Goal: Task Accomplishment & Management: Manage account settings

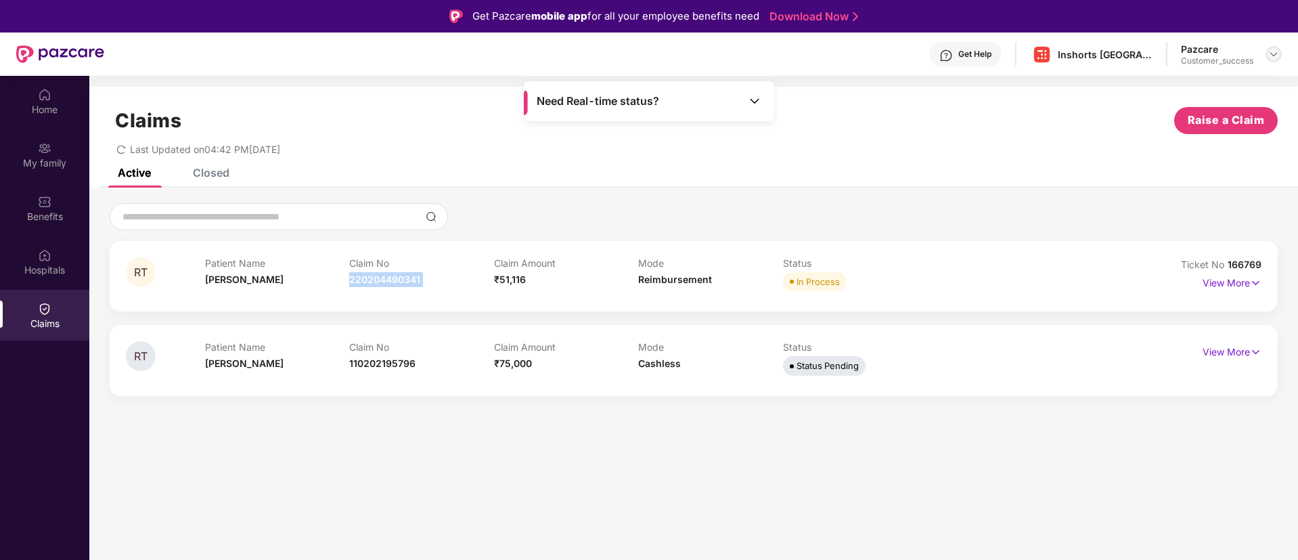
click at [1271, 55] on img at bounding box center [1273, 54] width 11 height 11
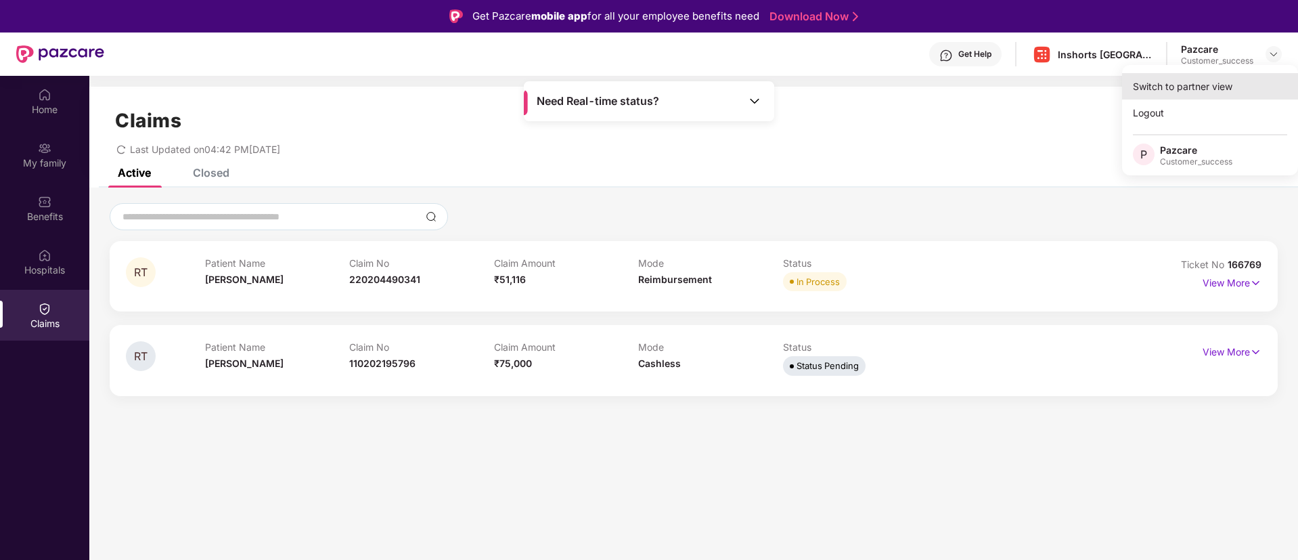
click at [1181, 89] on div "Switch to partner view" at bounding box center [1210, 86] width 176 height 26
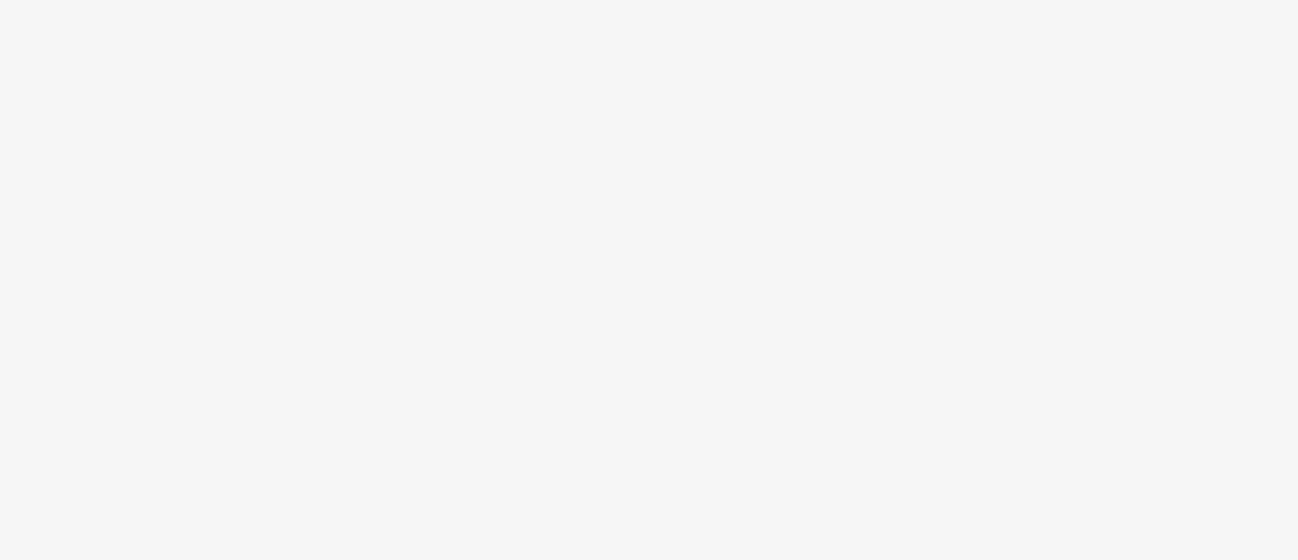
click at [244, 214] on body at bounding box center [649, 280] width 1298 height 560
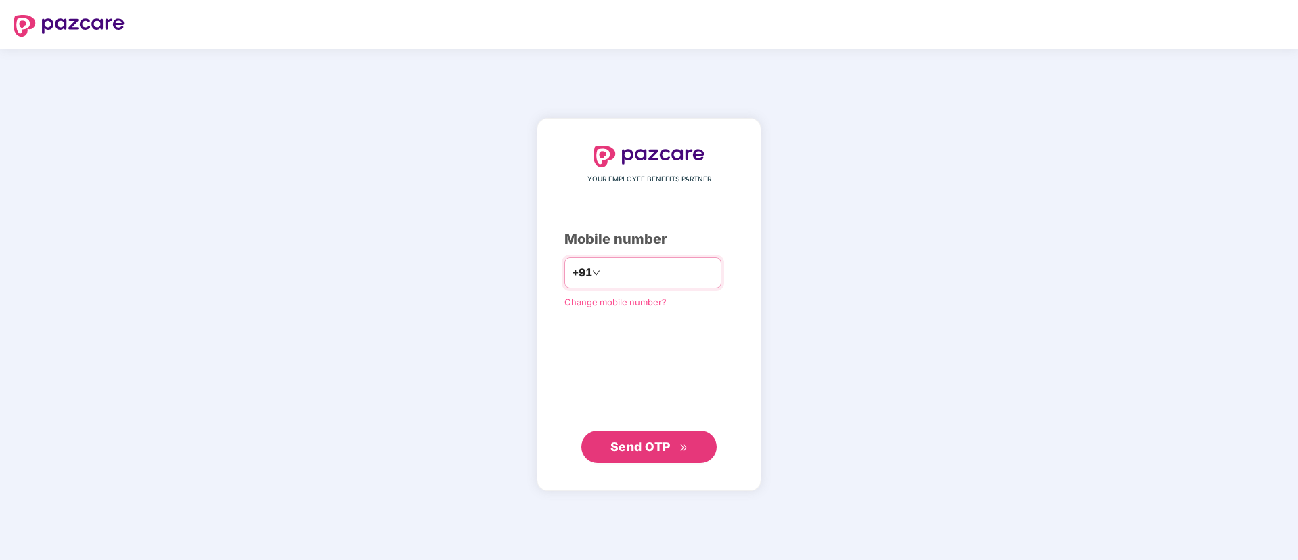
click at [662, 282] on input "number" at bounding box center [658, 273] width 111 height 22
type input "**********"
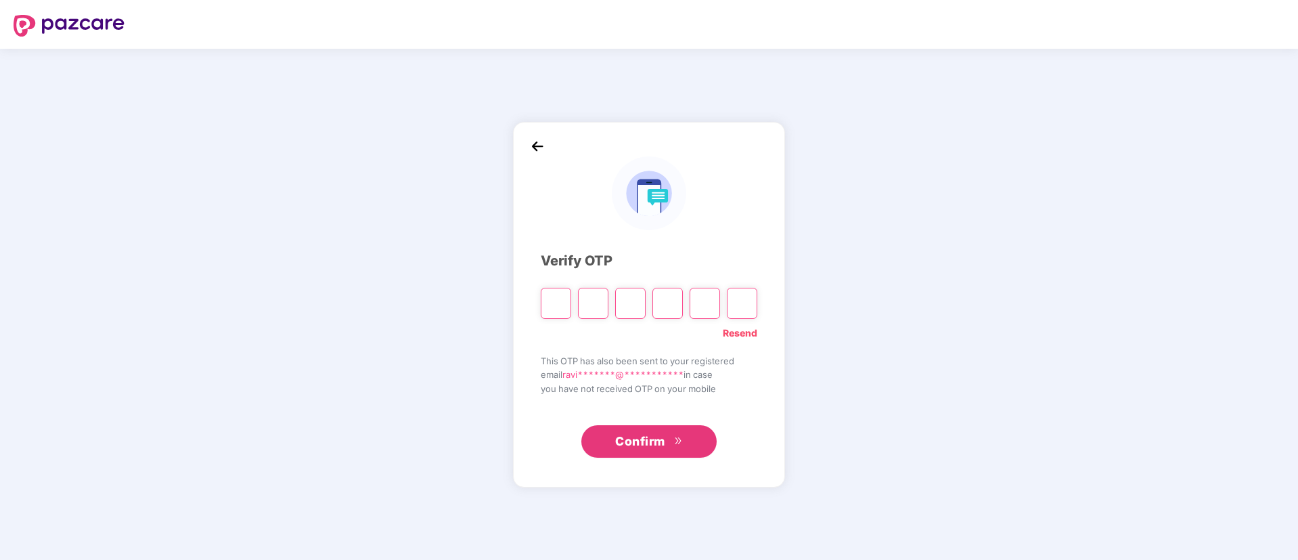
type input "*"
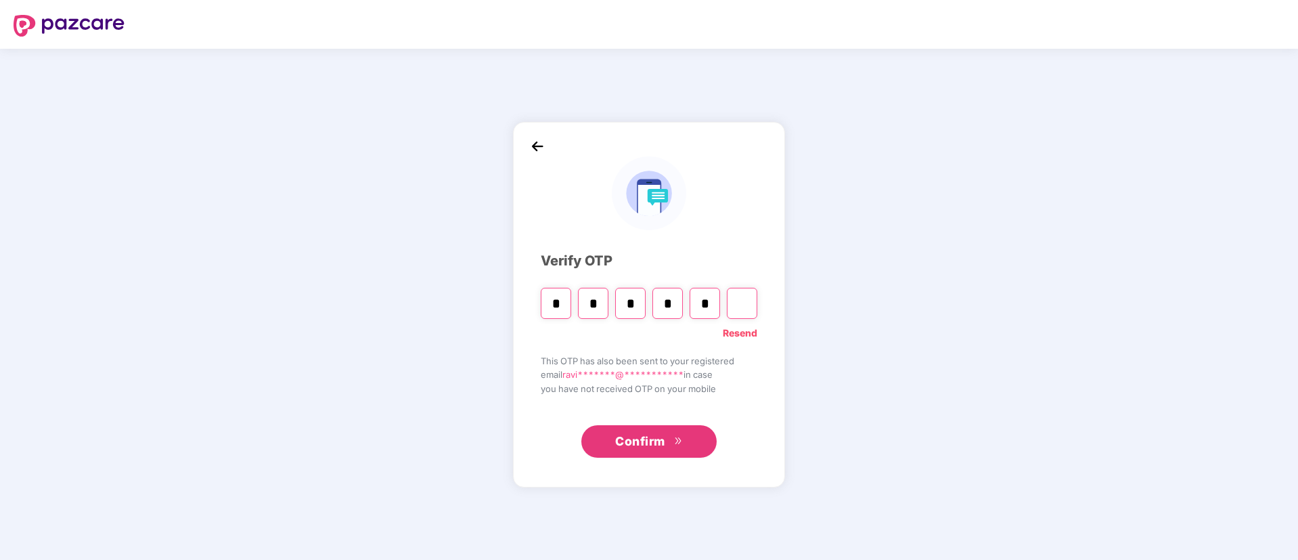
type input "*"
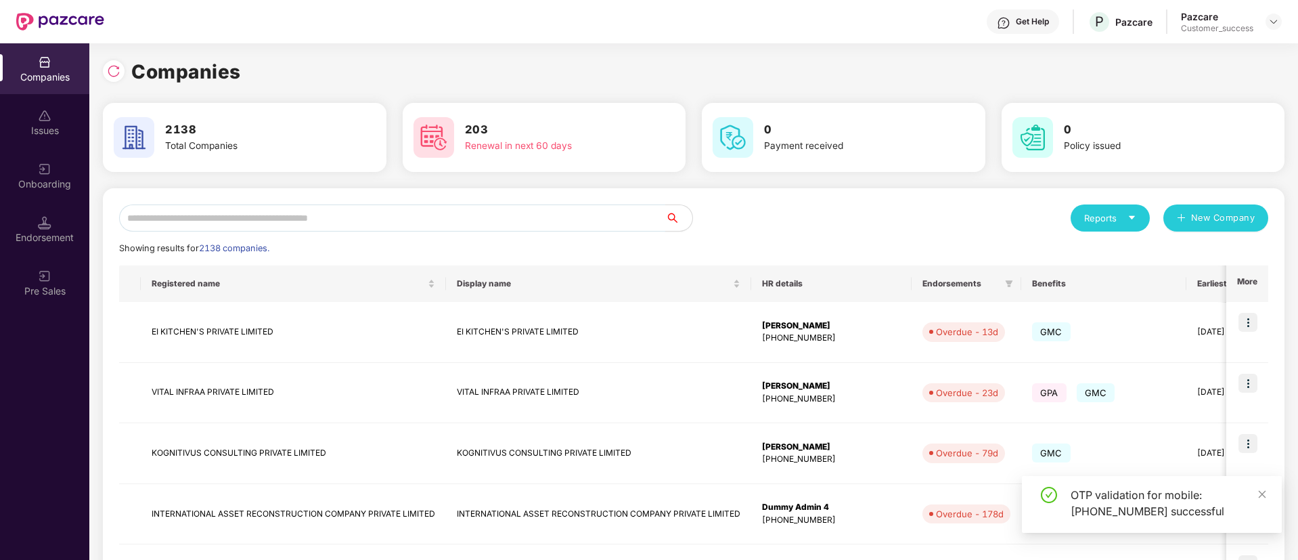
click at [279, 217] on input "text" at bounding box center [392, 217] width 546 height 27
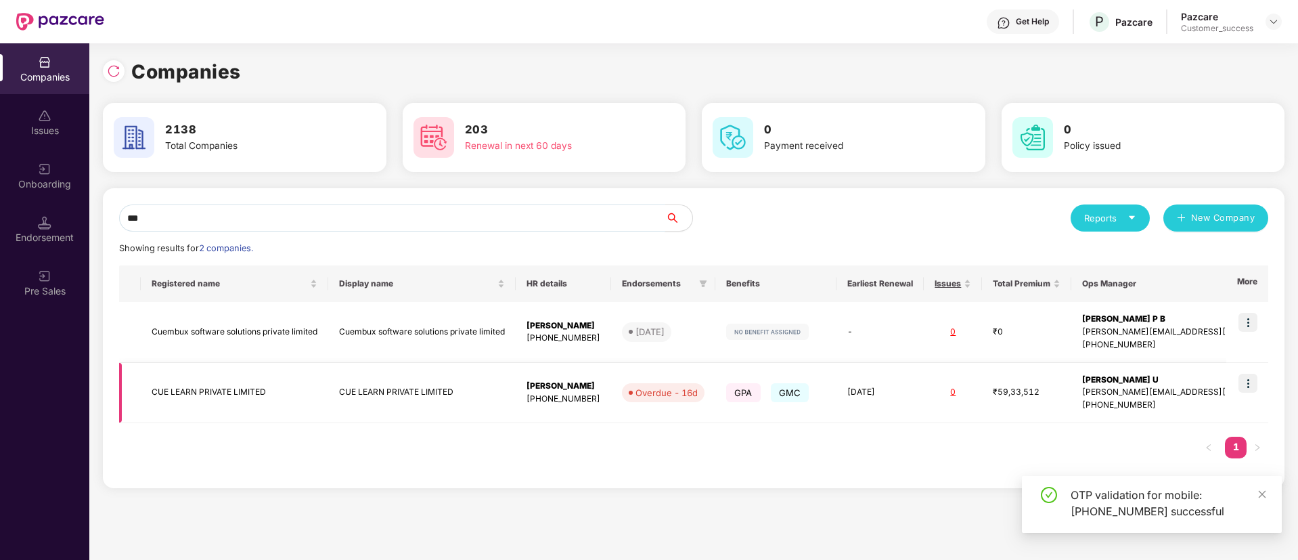
type input "***"
click at [1245, 384] on img at bounding box center [1247, 382] width 19 height 19
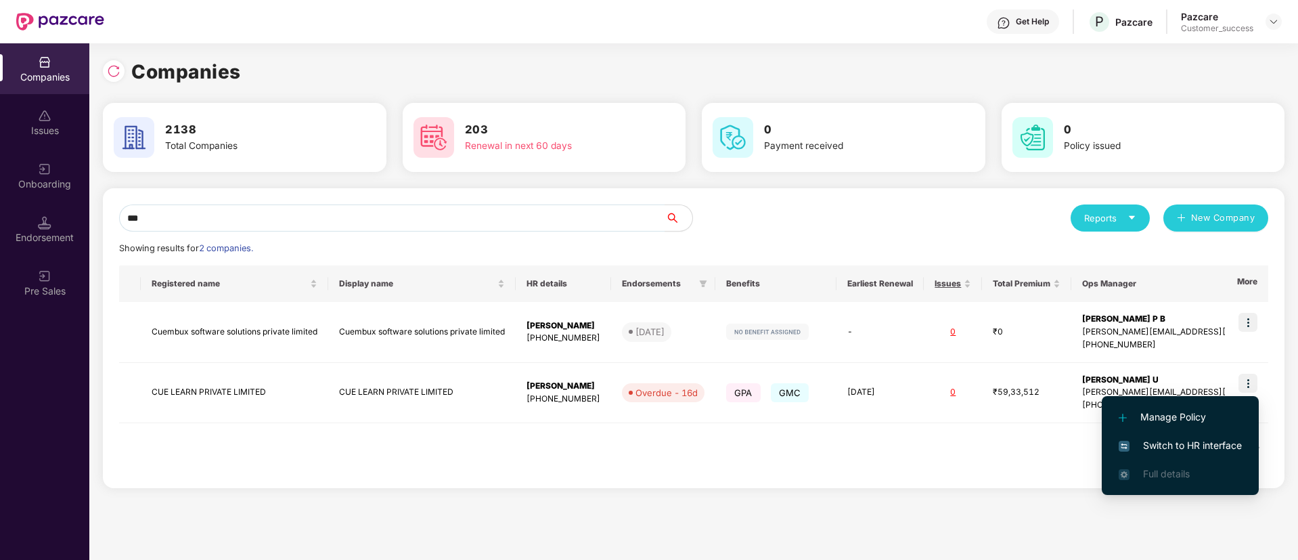
click at [1164, 443] on span "Switch to HR interface" at bounding box center [1179, 445] width 123 height 15
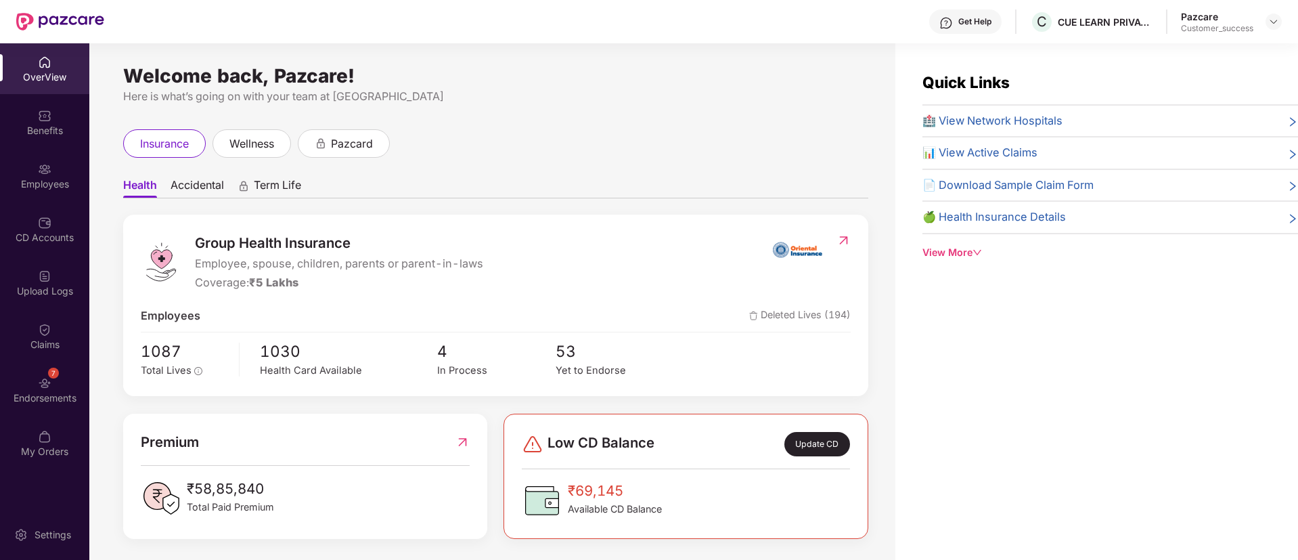
click at [45, 183] on div "Employees" at bounding box center [44, 184] width 89 height 14
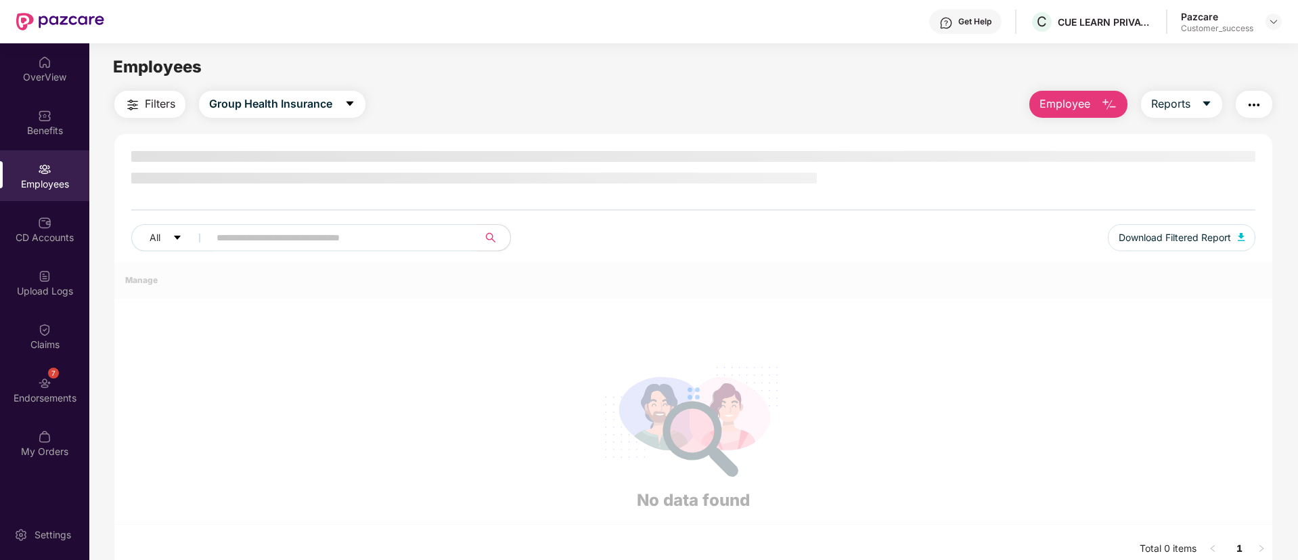
click at [45, 183] on div "Employees" at bounding box center [44, 184] width 89 height 14
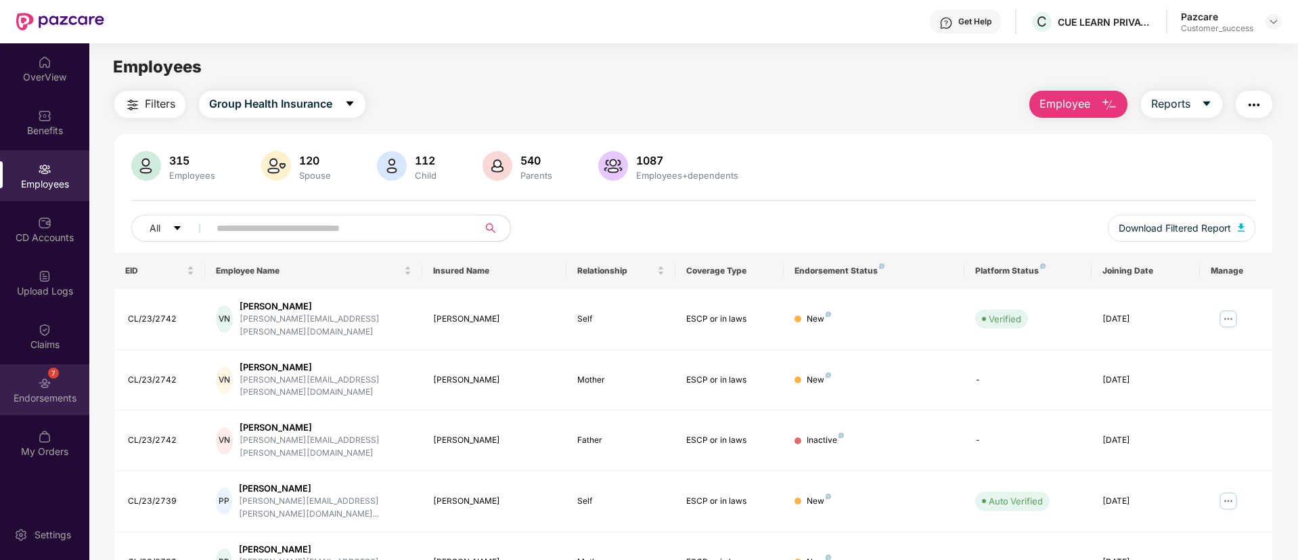
click at [37, 403] on div "Endorsements" at bounding box center [44, 398] width 89 height 14
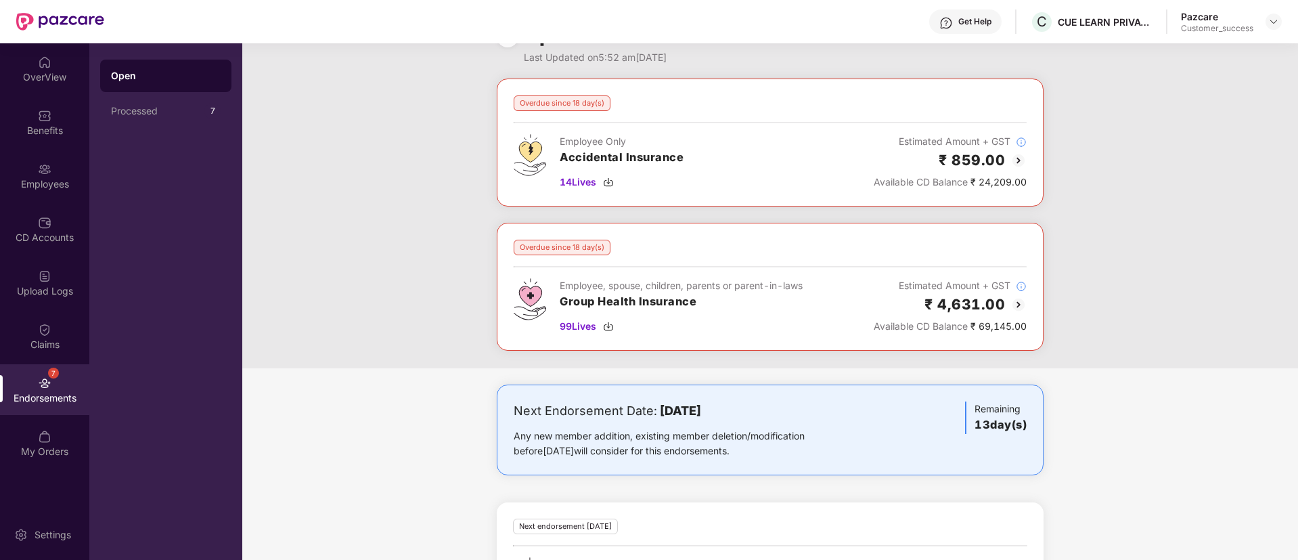
scroll to position [41, 0]
click at [1018, 309] on img at bounding box center [1018, 303] width 16 height 16
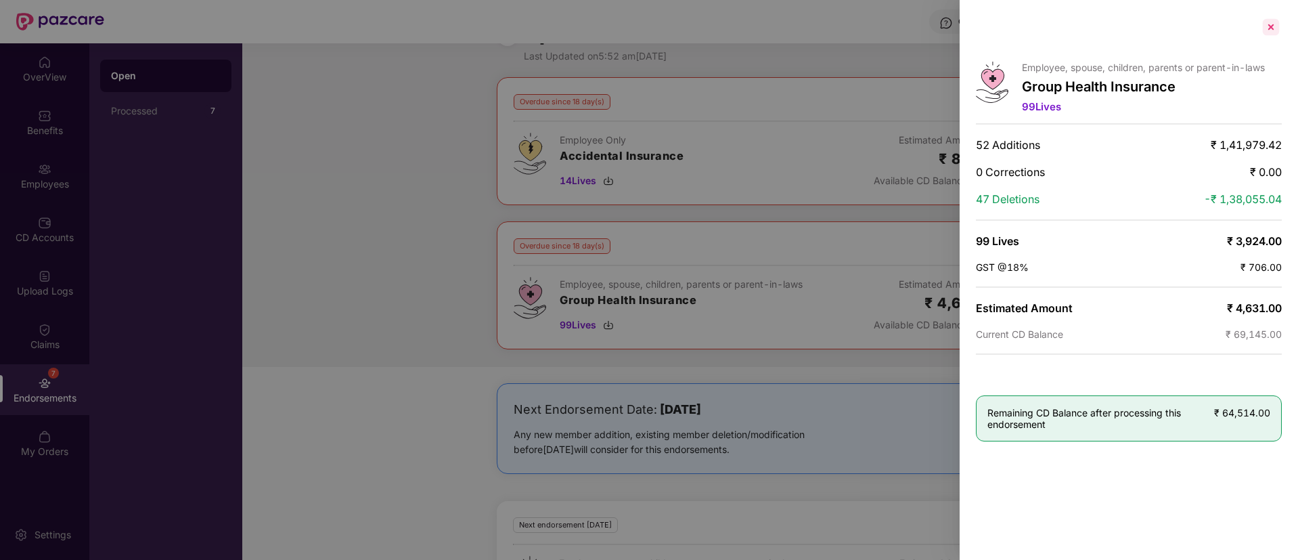
click at [1267, 33] on div at bounding box center [1271, 27] width 22 height 22
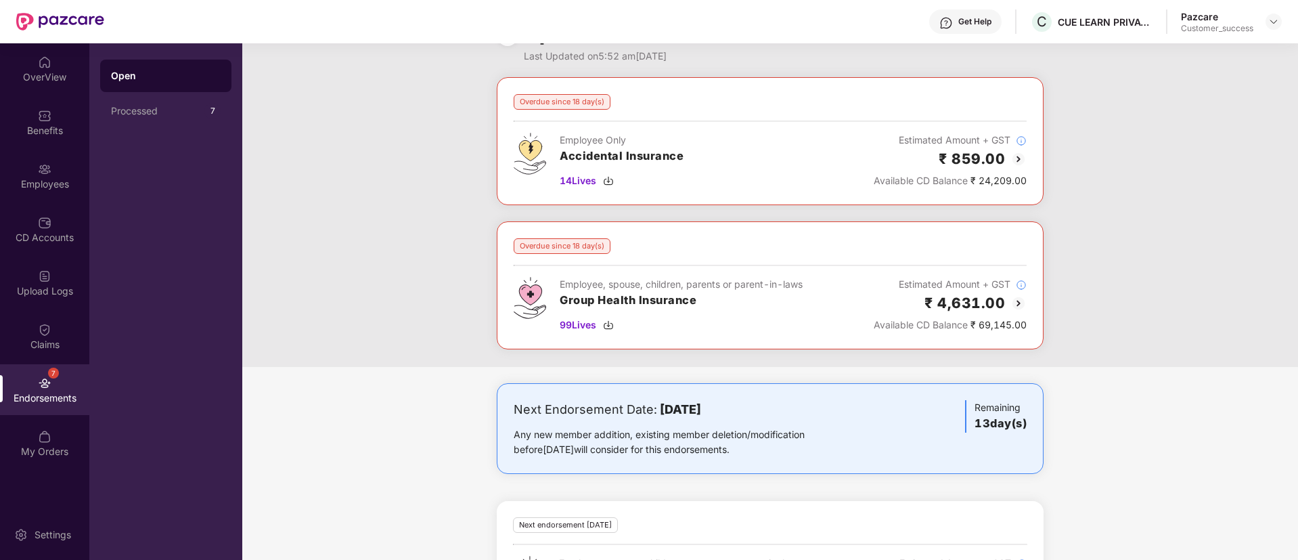
click at [414, 267] on div "Overdue since 18 day(s) Employee Only Accidental Insurance 14 Lives Estimated A…" at bounding box center [769, 222] width 1055 height 290
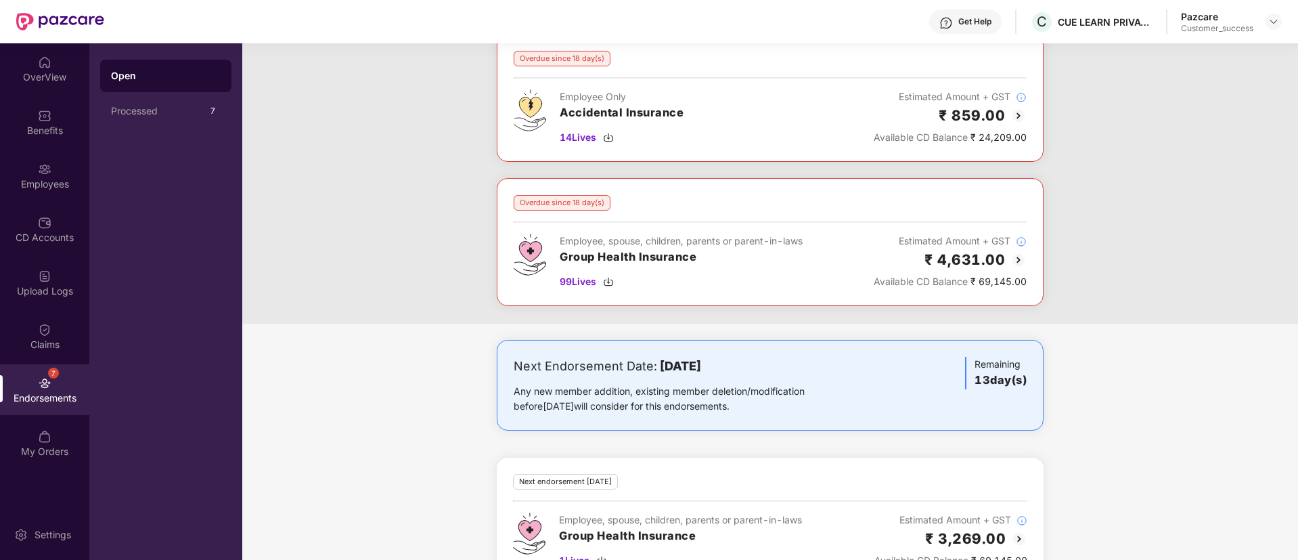
scroll to position [0, 0]
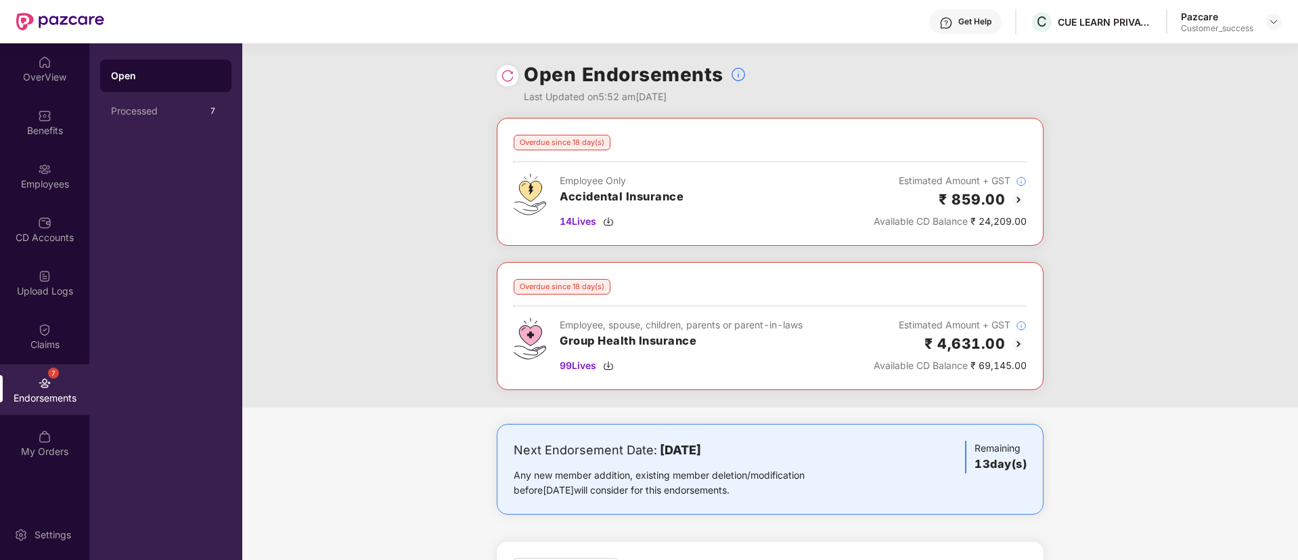
click at [504, 83] on div at bounding box center [508, 76] width 22 height 22
click at [512, 73] on img at bounding box center [508, 76] width 14 height 14
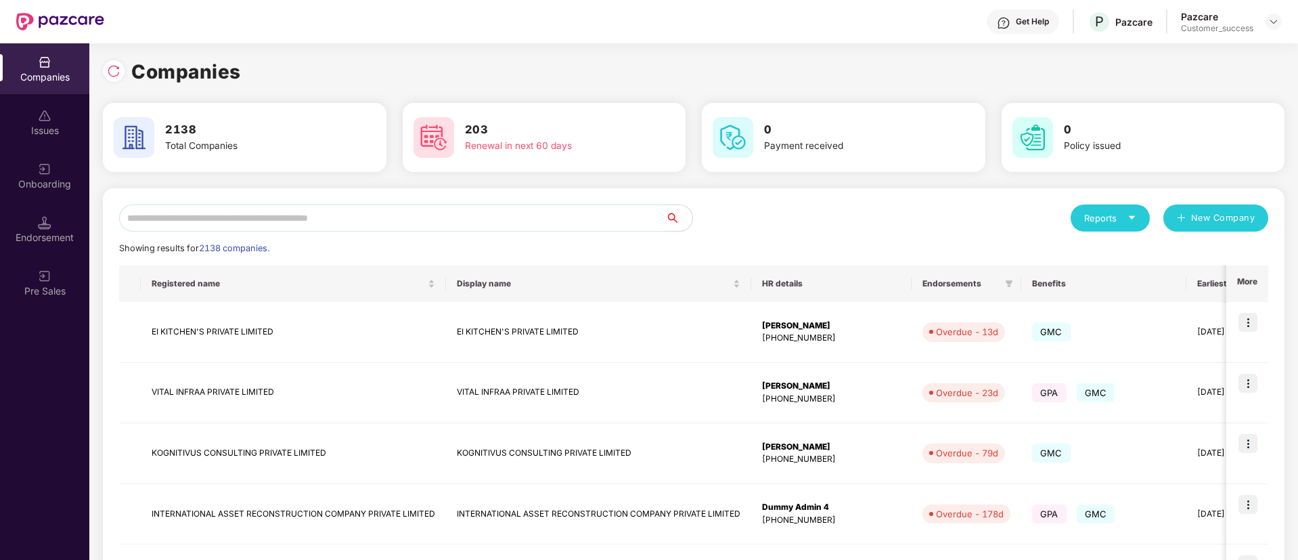
click at [319, 204] on input "text" at bounding box center [392, 217] width 546 height 27
click at [319, 204] on input "*" at bounding box center [392, 217] width 546 height 27
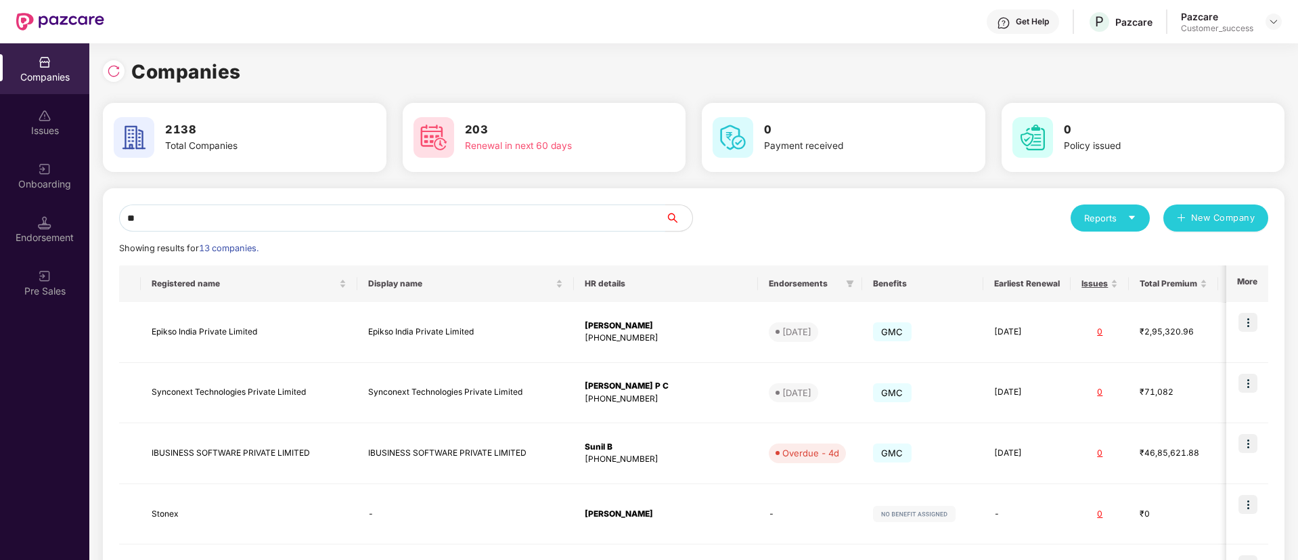
type input "*"
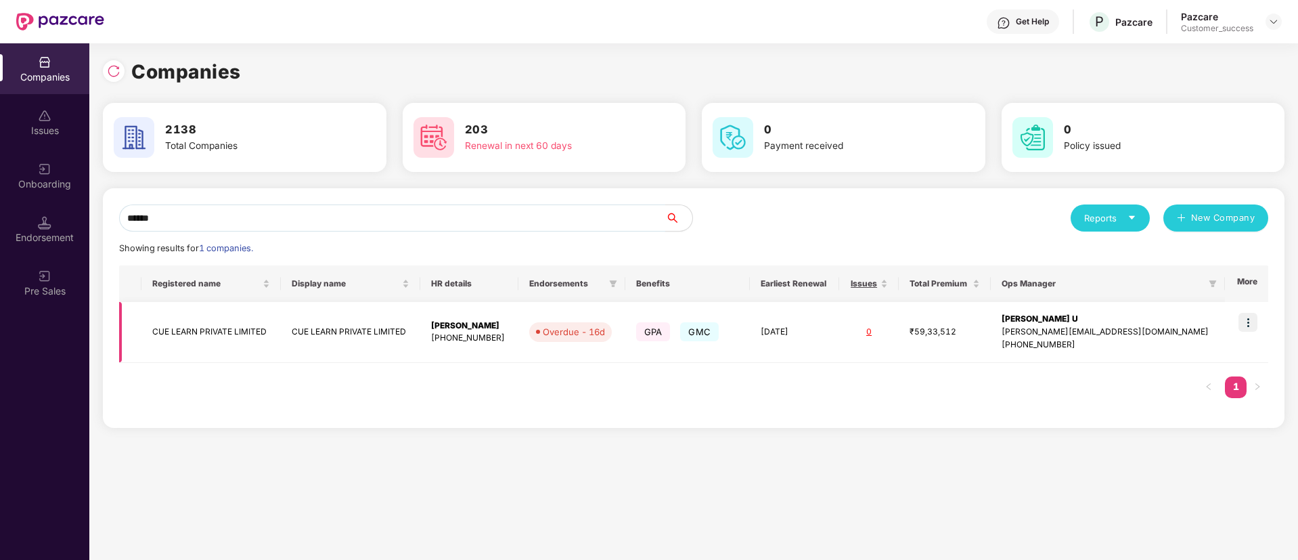
type input "******"
click at [1248, 319] on img at bounding box center [1247, 322] width 19 height 19
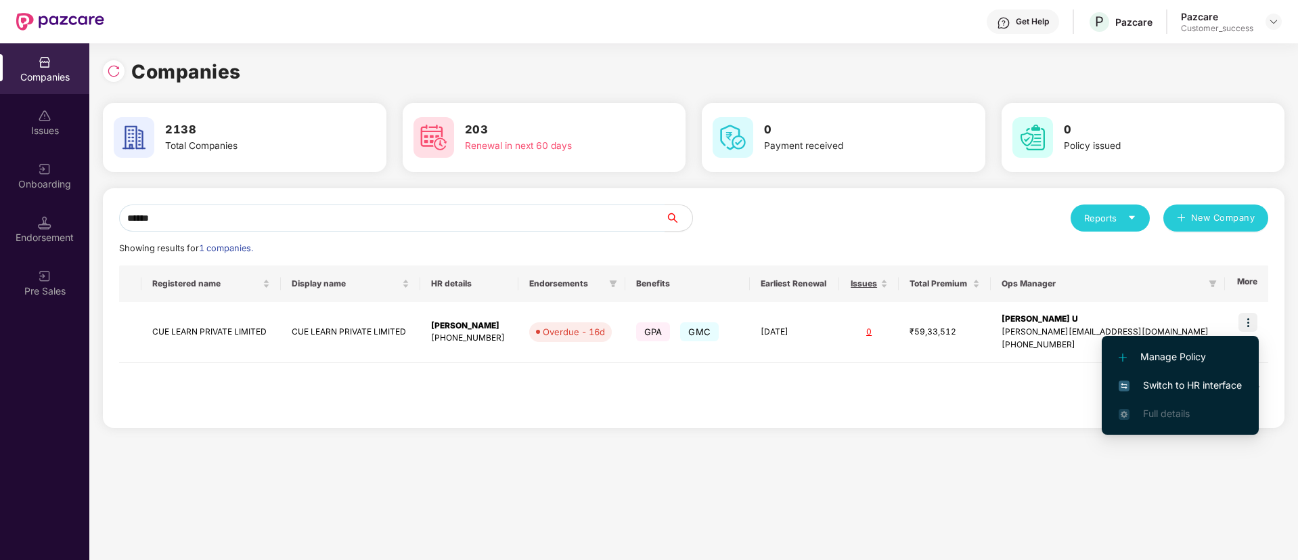
click at [1172, 382] on span "Switch to HR interface" at bounding box center [1179, 385] width 123 height 15
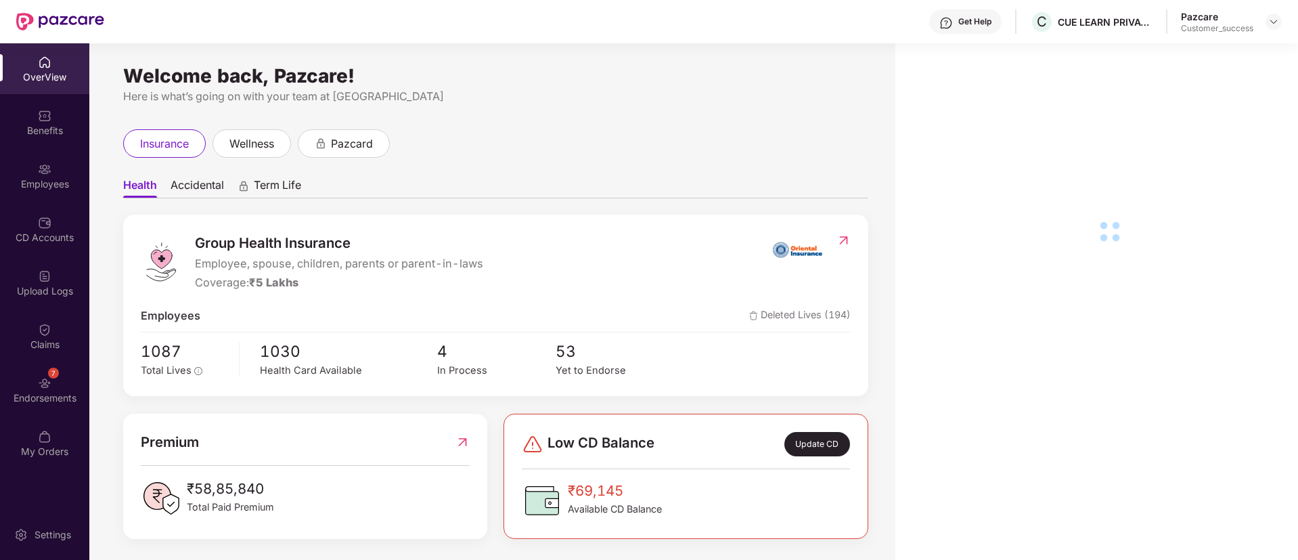
click at [41, 162] on img at bounding box center [45, 169] width 14 height 14
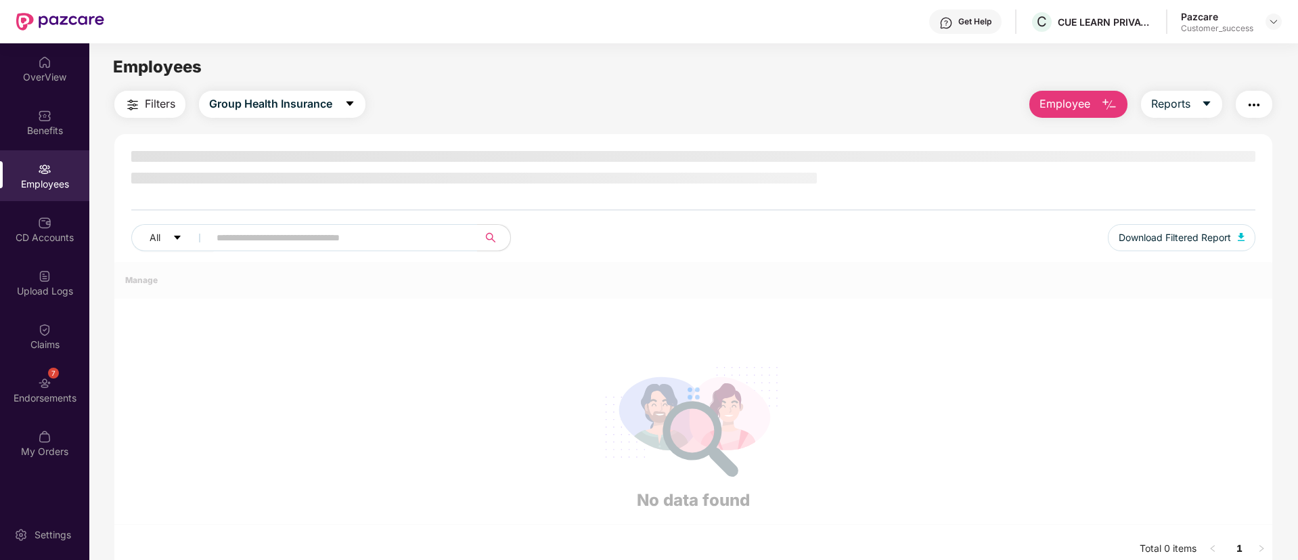
click at [41, 162] on img at bounding box center [45, 169] width 14 height 14
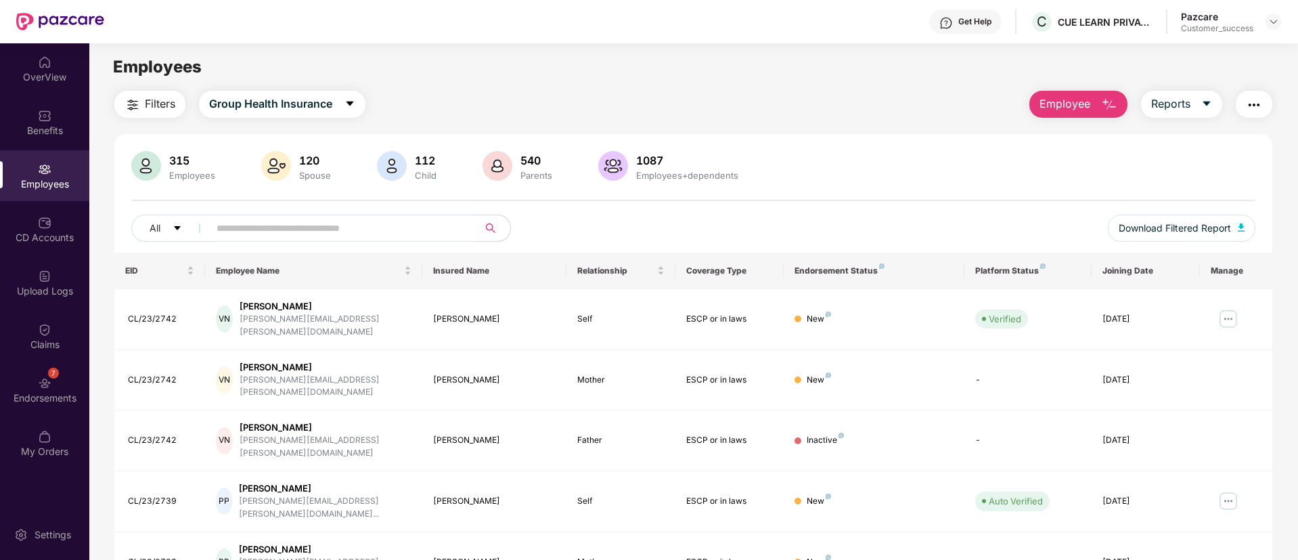
click at [380, 231] on input "text" at bounding box center [338, 228] width 243 height 20
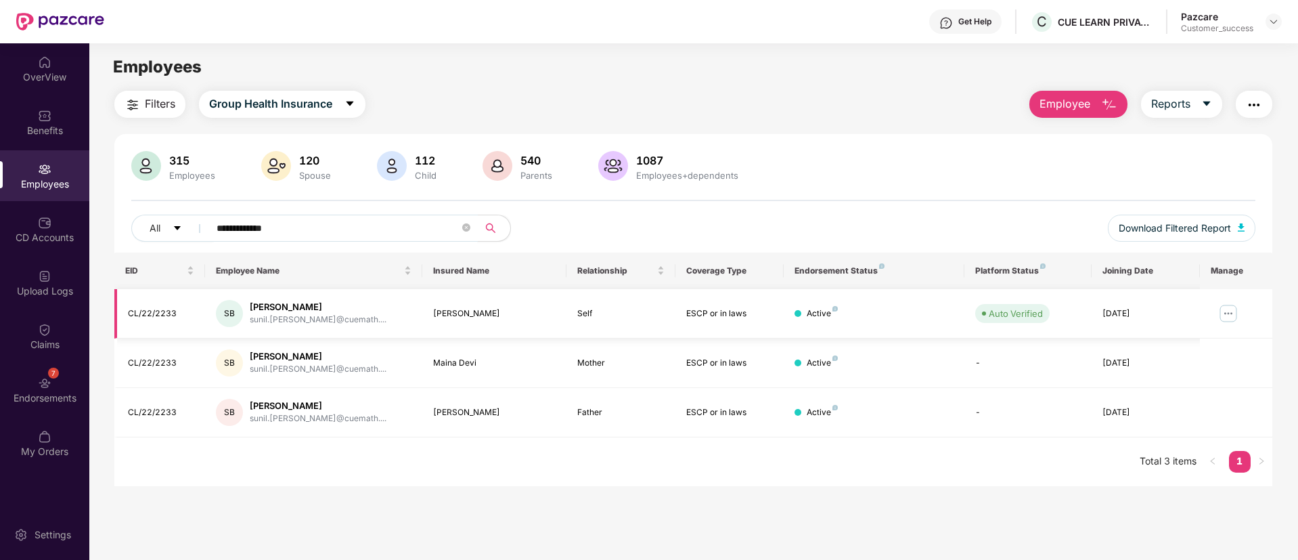
type input "**********"
click at [1227, 312] on img at bounding box center [1228, 313] width 22 height 22
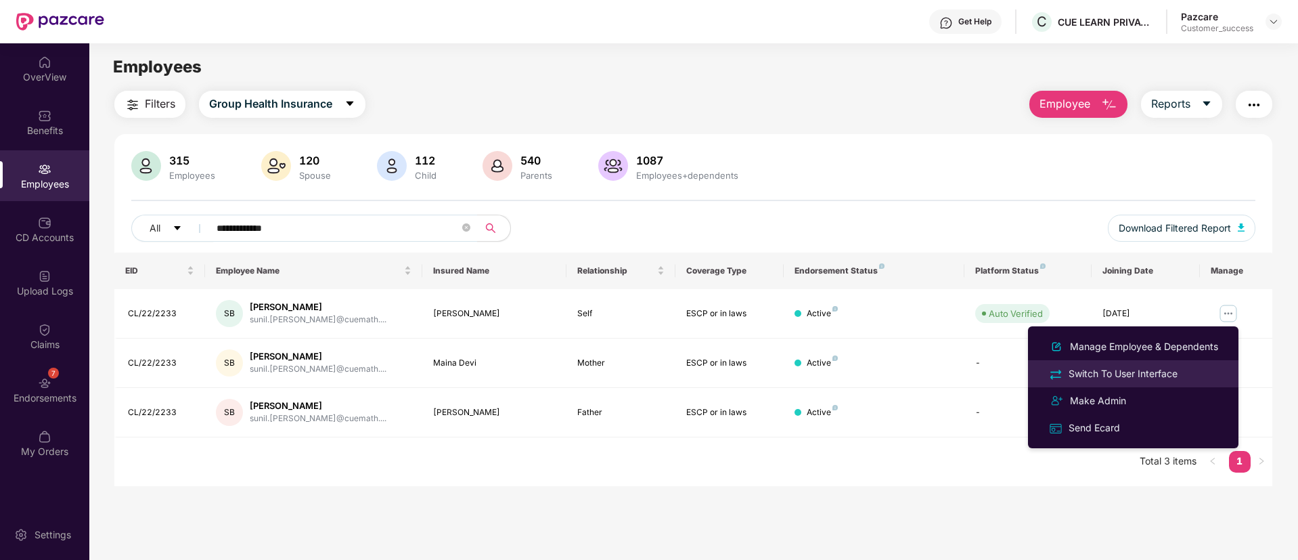
click at [1131, 374] on div "Switch To User Interface" at bounding box center [1123, 373] width 114 height 15
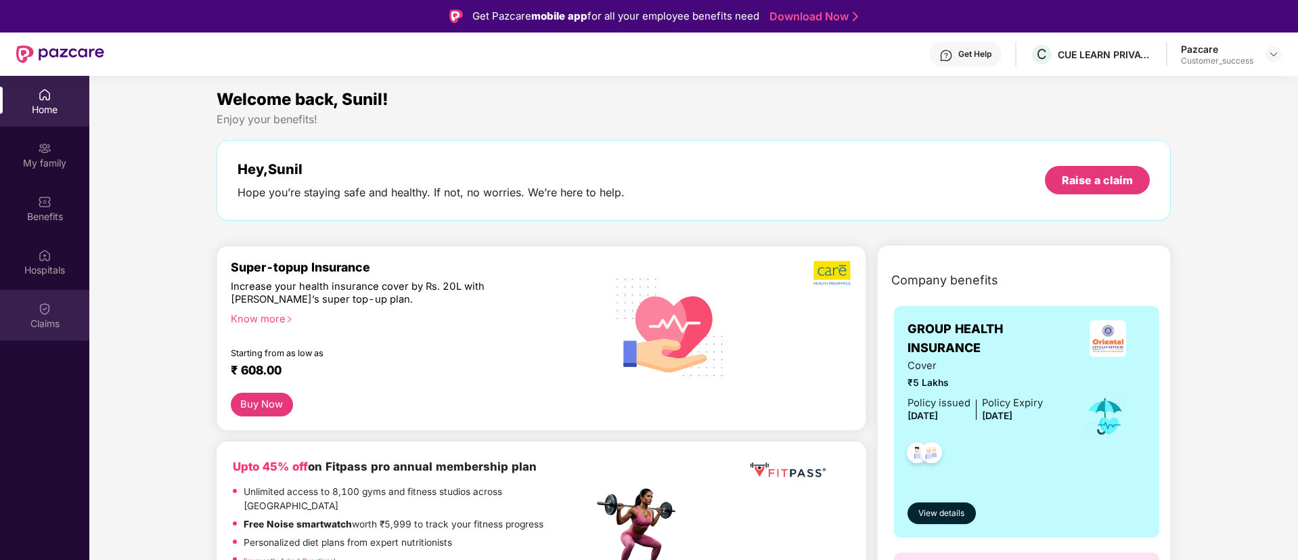
click at [45, 314] on img at bounding box center [45, 309] width 14 height 14
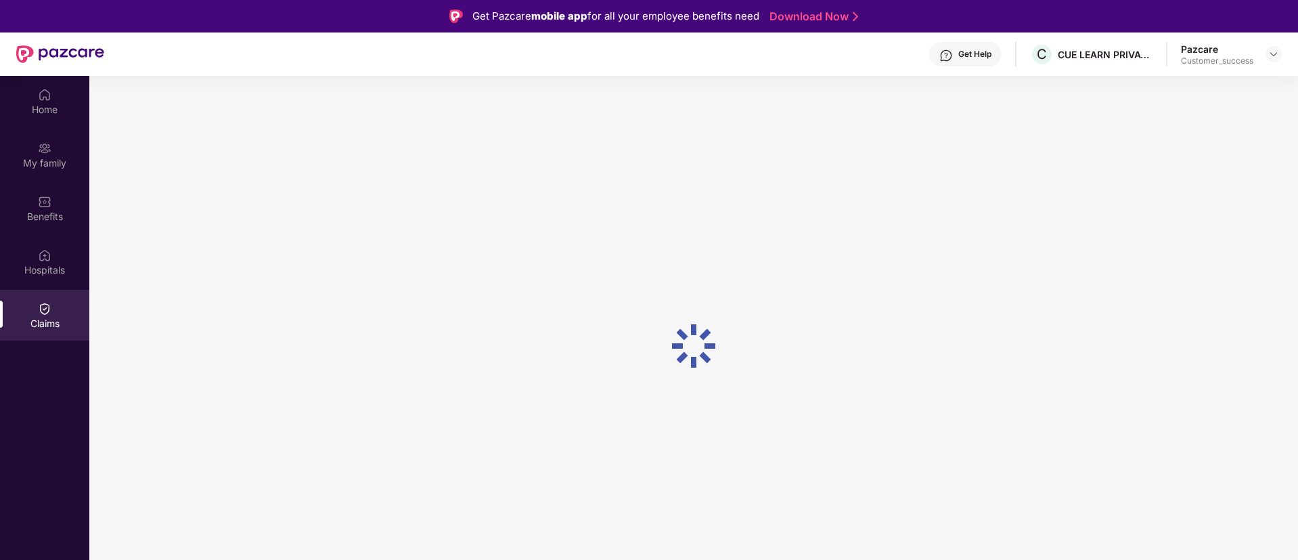
click at [45, 314] on img at bounding box center [45, 309] width 14 height 14
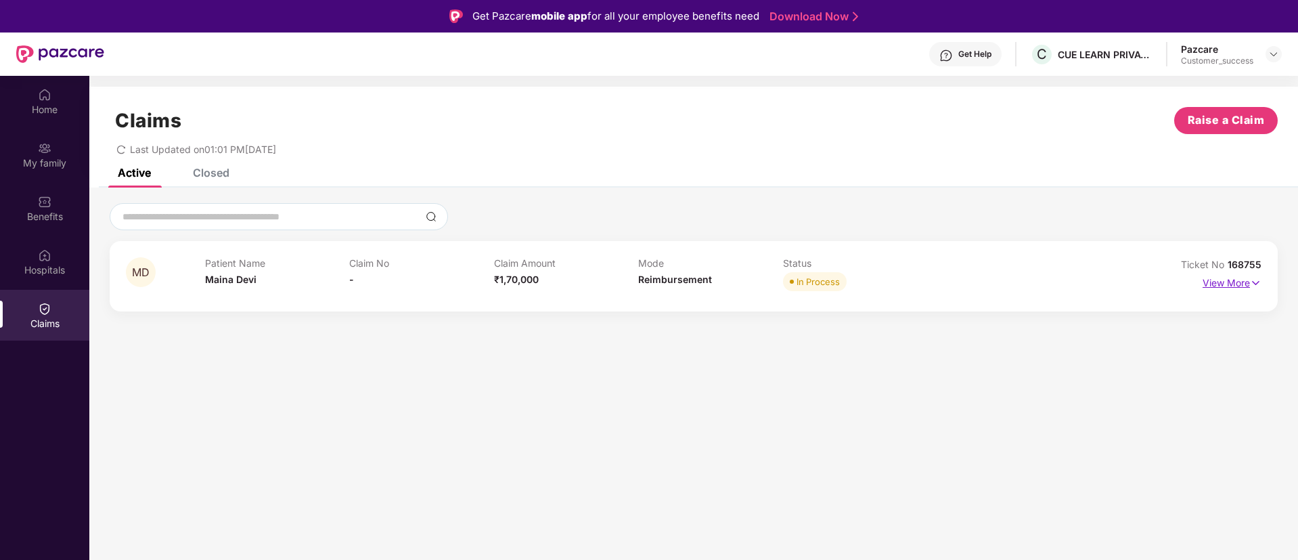
click at [1254, 279] on img at bounding box center [1256, 282] width 12 height 15
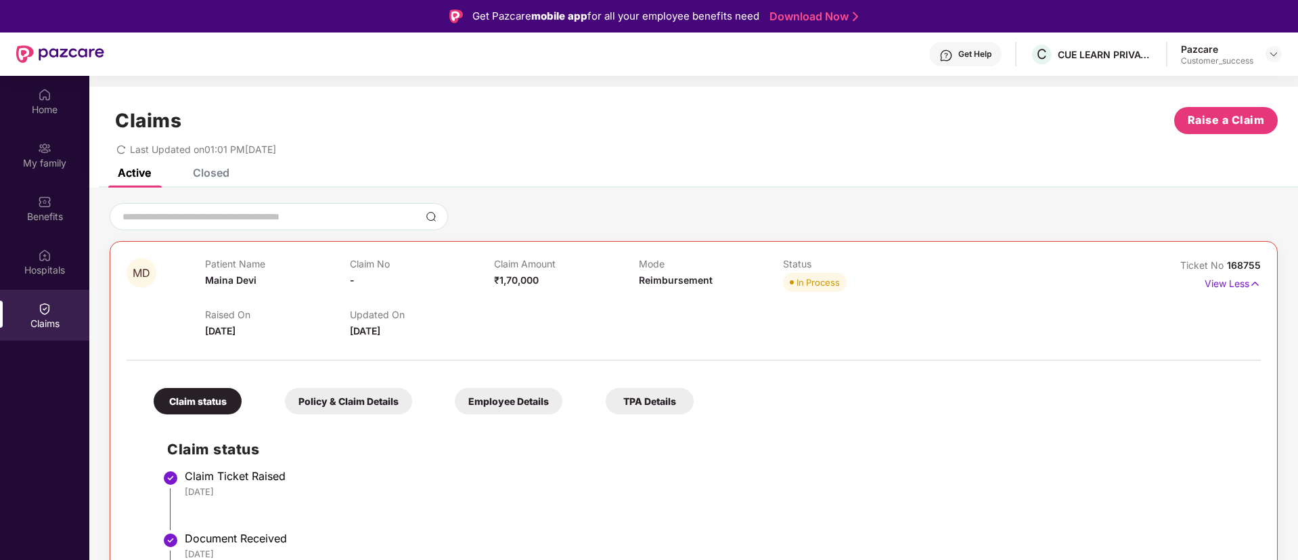
click at [1246, 267] on span "168755" at bounding box center [1244, 265] width 34 height 12
copy div "No 168755"
click at [1246, 267] on span "168755" at bounding box center [1244, 265] width 34 height 12
click at [220, 177] on div "Closed" at bounding box center [211, 173] width 37 height 14
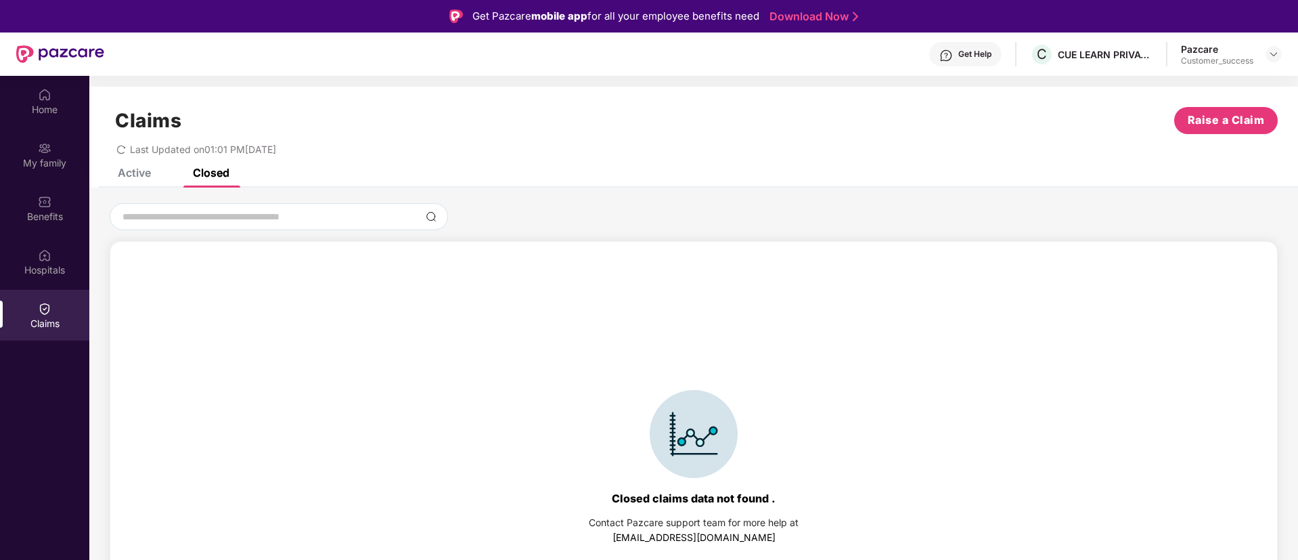
click at [141, 164] on div "Claims Raise a Claim Last Updated on 01:01 PM[DATE]" at bounding box center [693, 128] width 1208 height 82
click at [147, 171] on div "Active" at bounding box center [134, 173] width 33 height 14
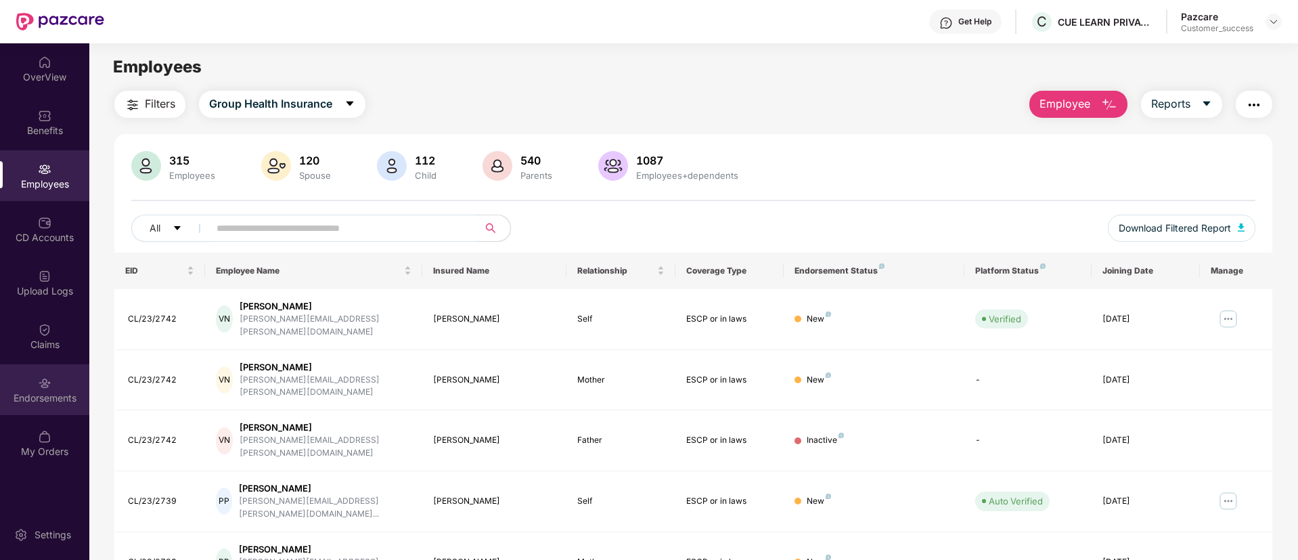
click at [47, 388] on img at bounding box center [45, 383] width 14 height 14
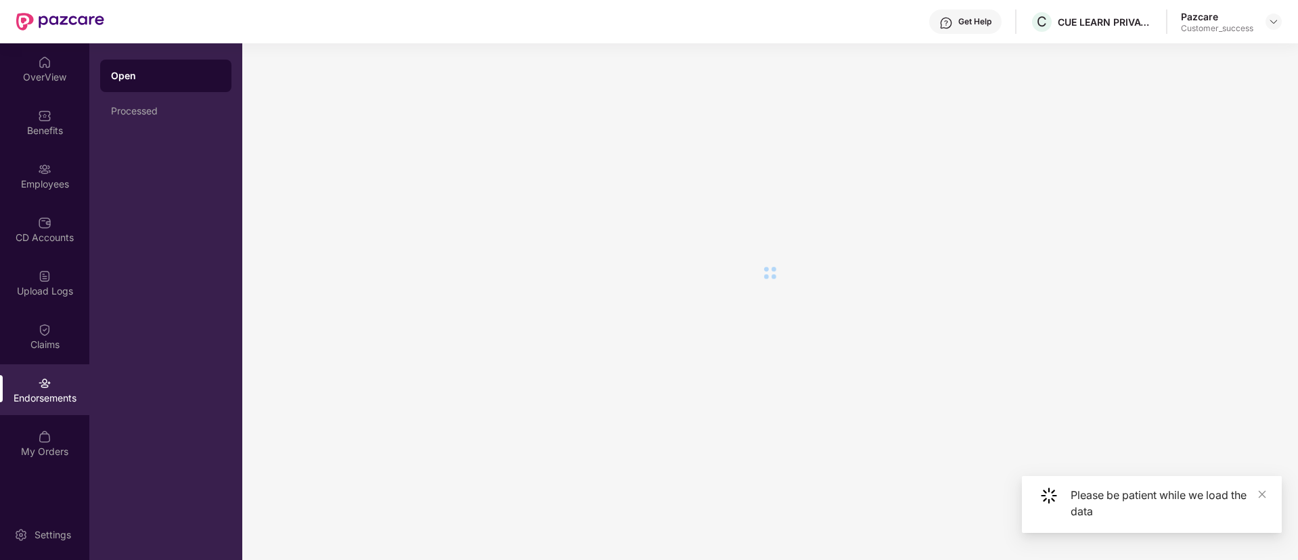
click at [47, 388] on img at bounding box center [45, 383] width 14 height 14
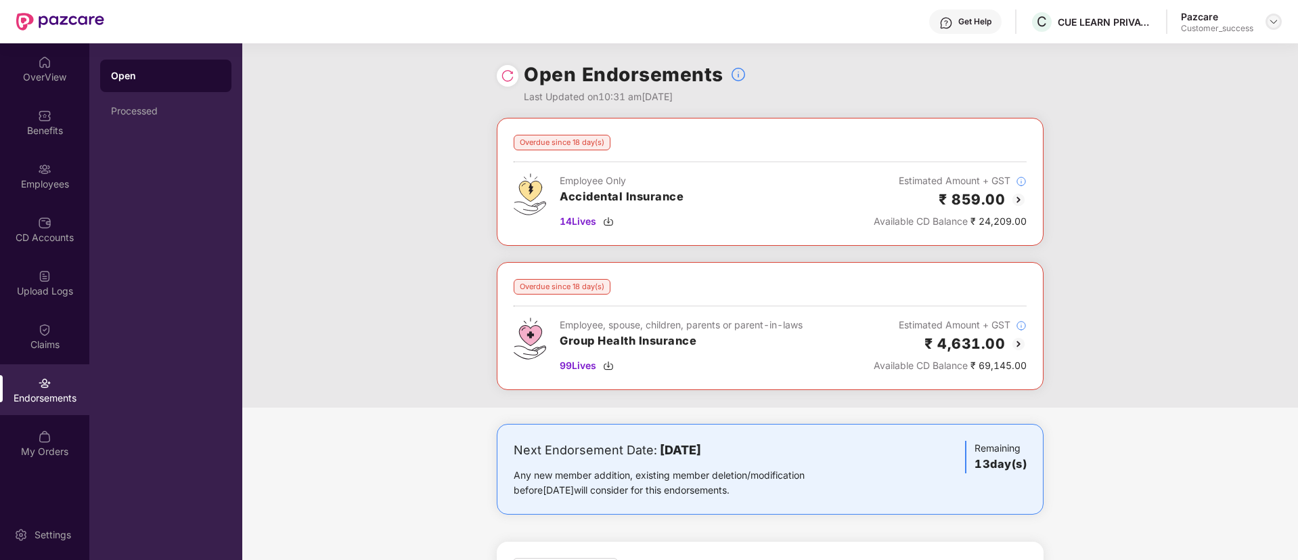
click at [1277, 20] on img at bounding box center [1273, 21] width 11 height 11
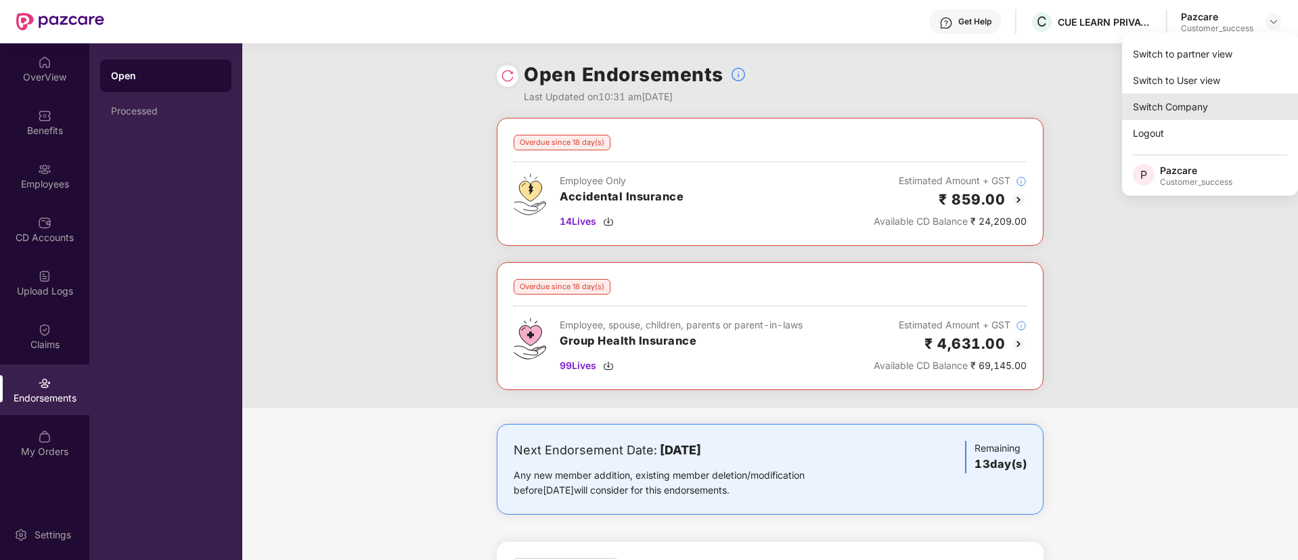
click at [1193, 97] on div "Switch Company" at bounding box center [1210, 106] width 176 height 26
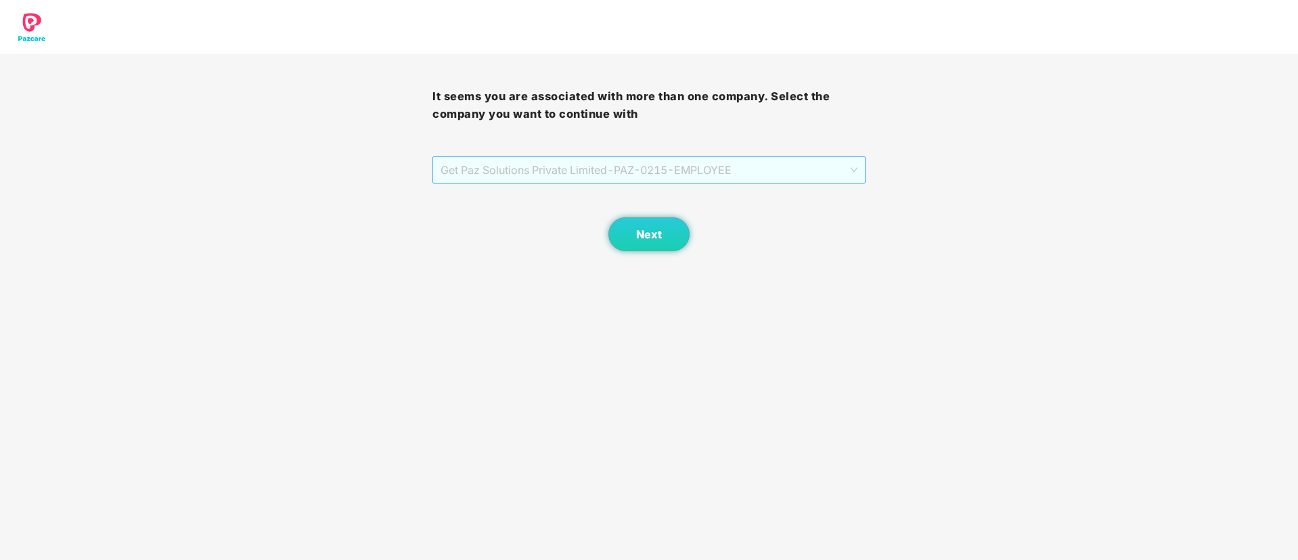
click at [581, 171] on span "Get Paz Solutions Private Limited - PAZ-0215 - EMPLOYEE" at bounding box center [648, 170] width 416 height 26
click at [648, 243] on button "Next" at bounding box center [648, 234] width 81 height 34
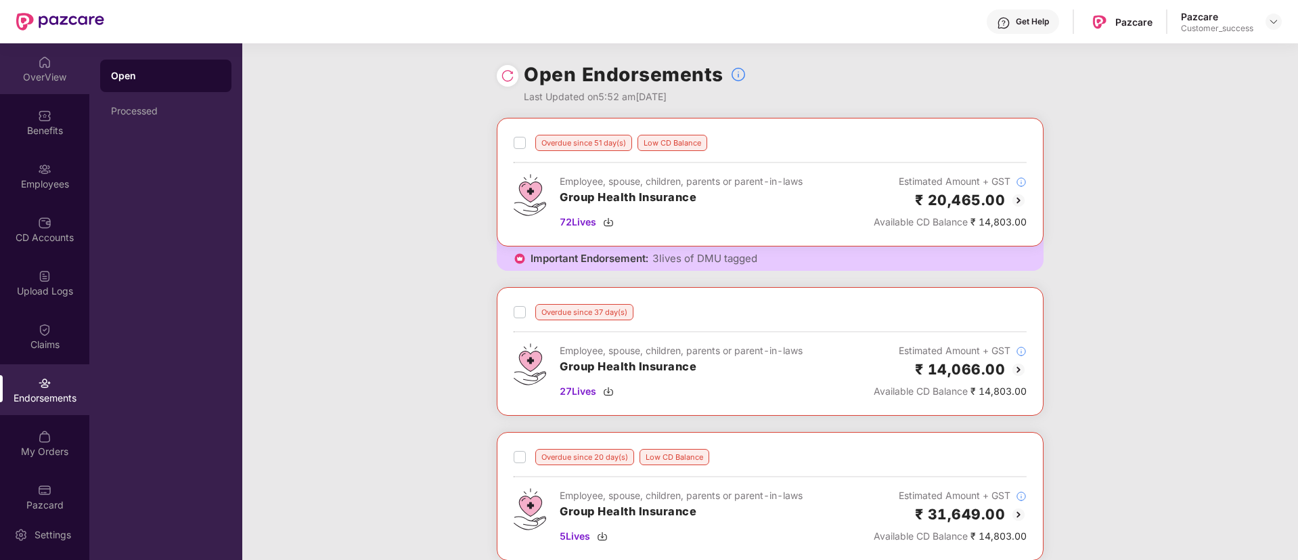
click at [55, 62] on div "OverView" at bounding box center [44, 68] width 89 height 51
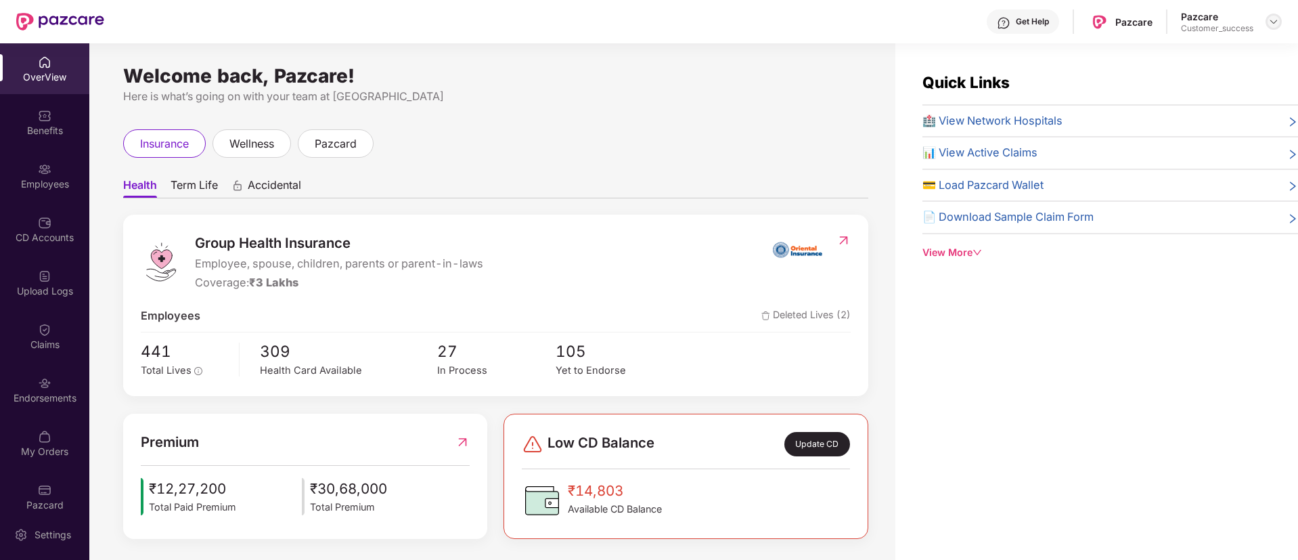
click at [1273, 22] on img at bounding box center [1273, 21] width 11 height 11
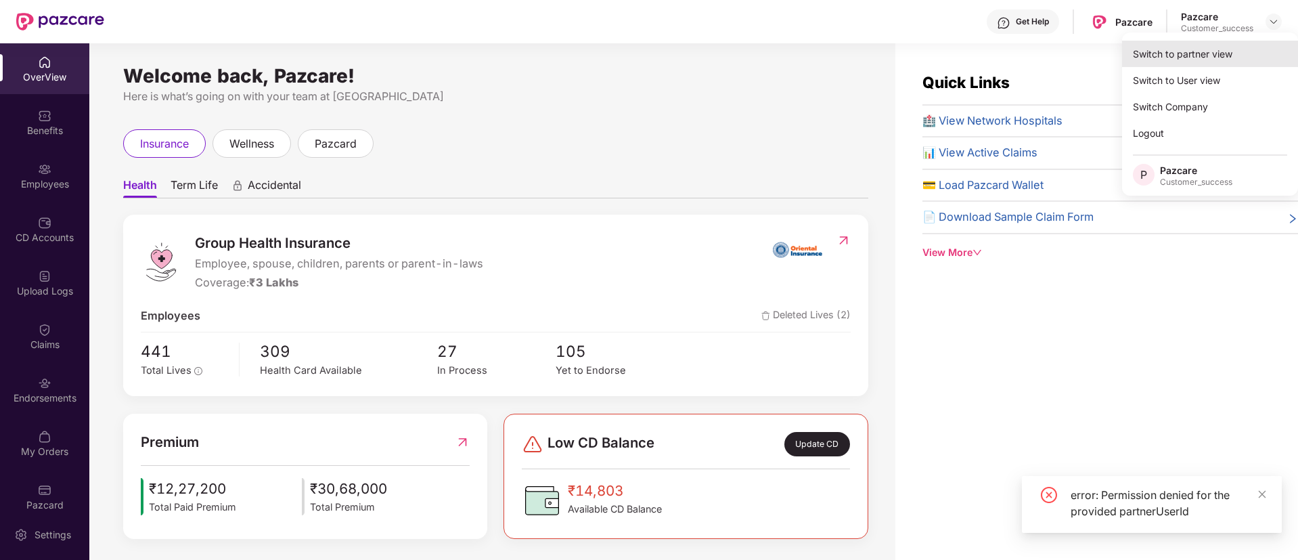
click at [1212, 48] on div "Switch to partner view" at bounding box center [1210, 54] width 176 height 26
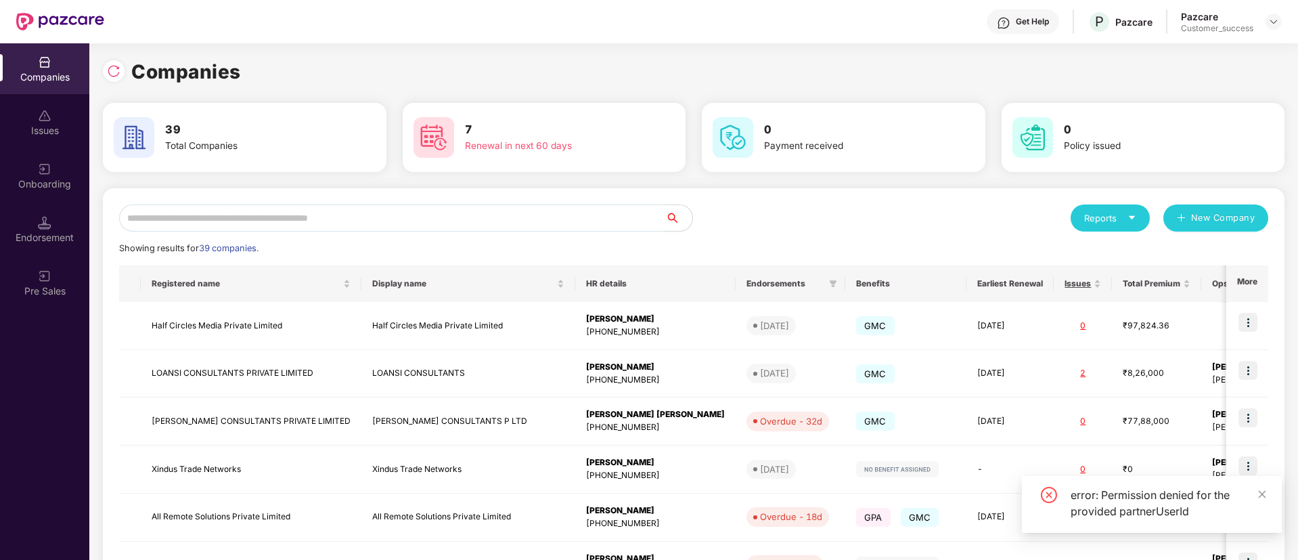
drag, startPoint x: 522, startPoint y: 185, endPoint x: 531, endPoint y: 196, distance: 14.4
click at [531, 196] on div "Companies 39 Total Companies 7 Renewal in next 60 days 0 Payment received 0 Pol…" at bounding box center [693, 456] width 1181 height 799
click at [539, 206] on input "text" at bounding box center [392, 217] width 546 height 27
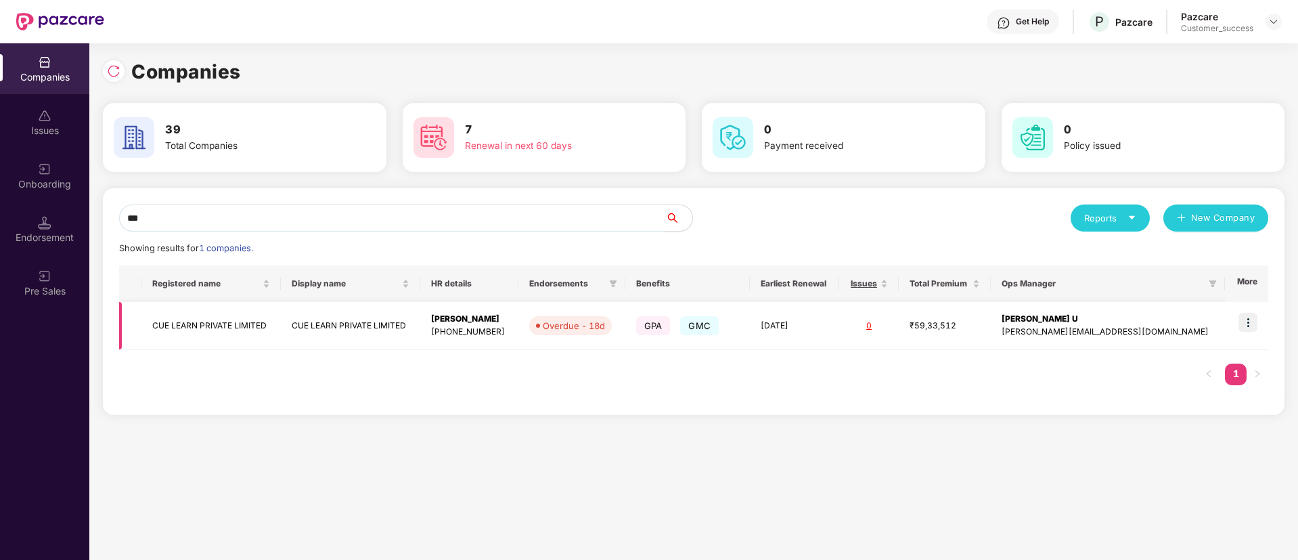
type input "***"
click at [1246, 321] on img at bounding box center [1247, 322] width 19 height 19
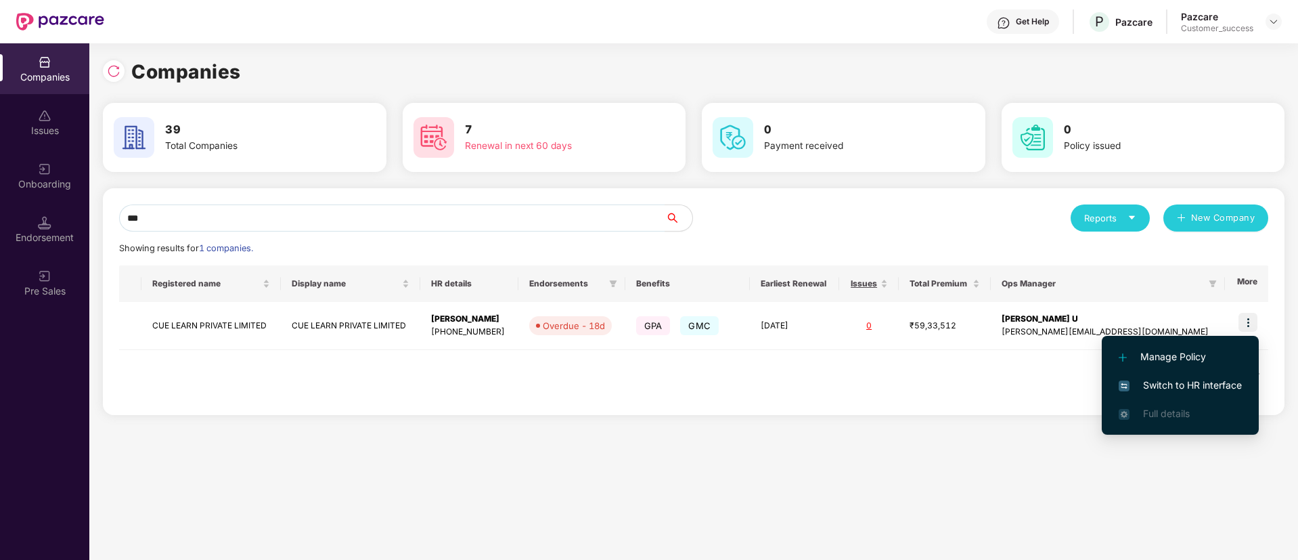
click at [1191, 390] on span "Switch to HR interface" at bounding box center [1179, 385] width 123 height 15
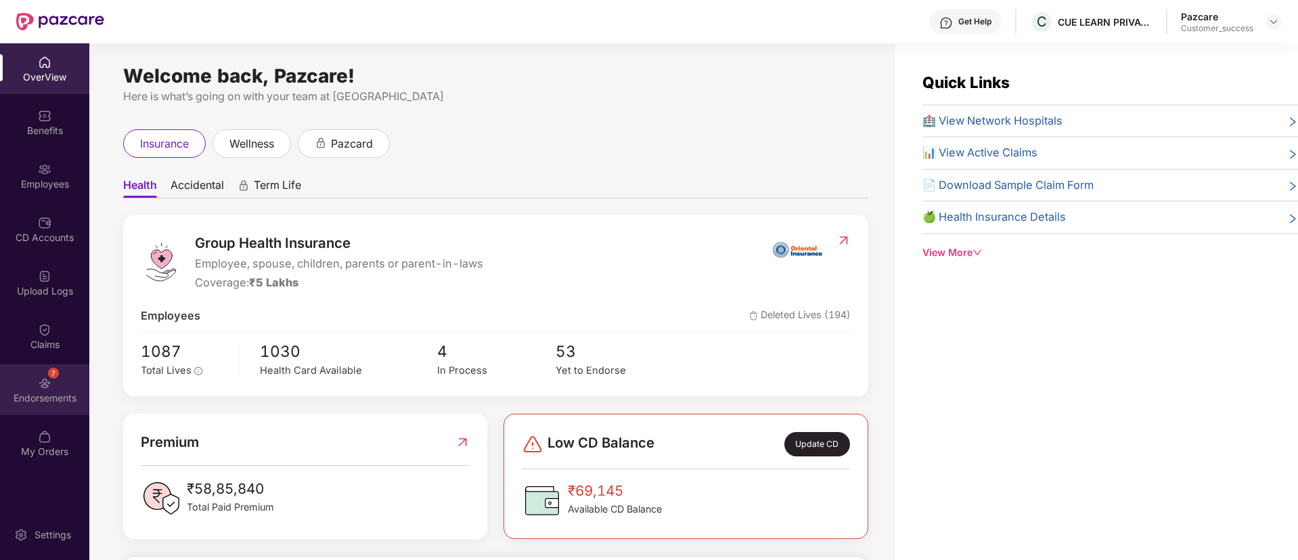
click at [39, 401] on div "Endorsements" at bounding box center [44, 398] width 89 height 14
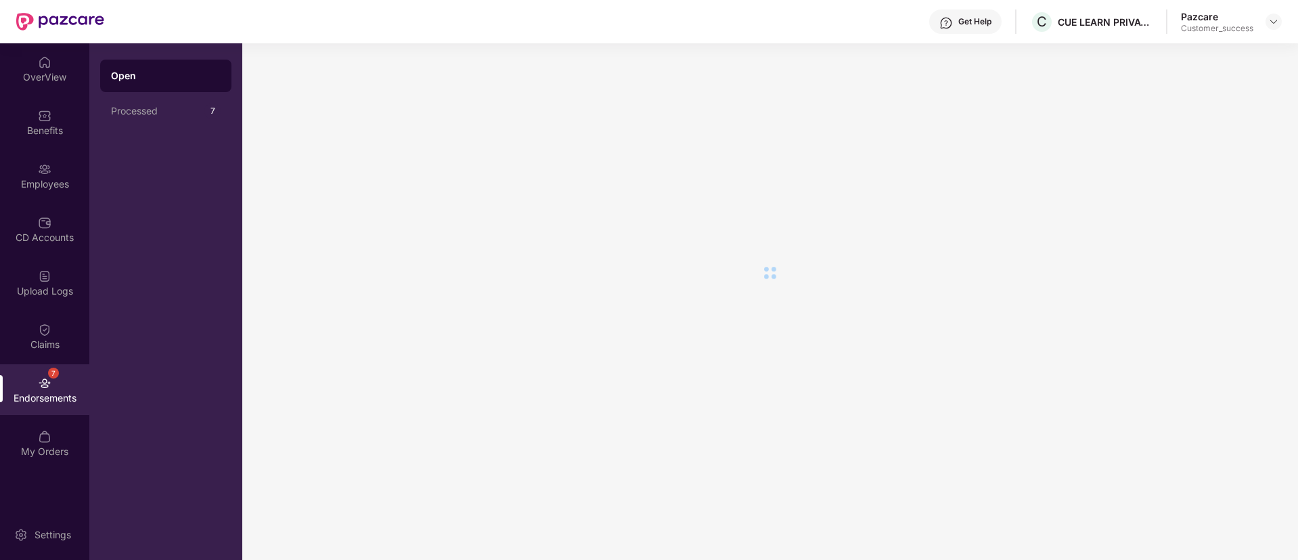
click at [39, 401] on div "Endorsements" at bounding box center [44, 398] width 89 height 14
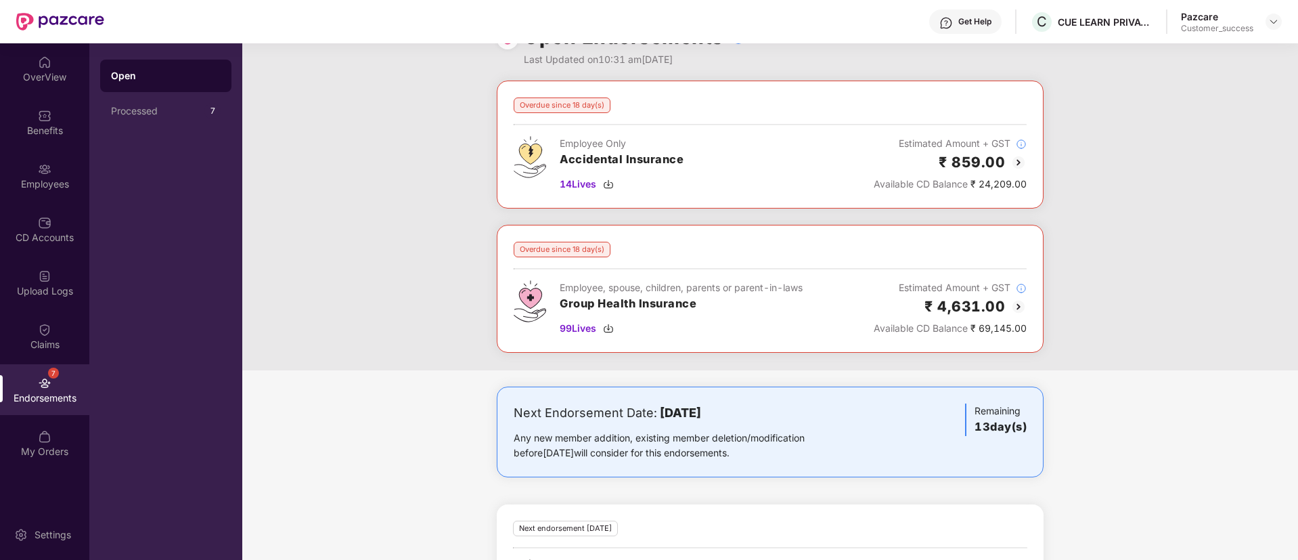
scroll to position [41, 0]
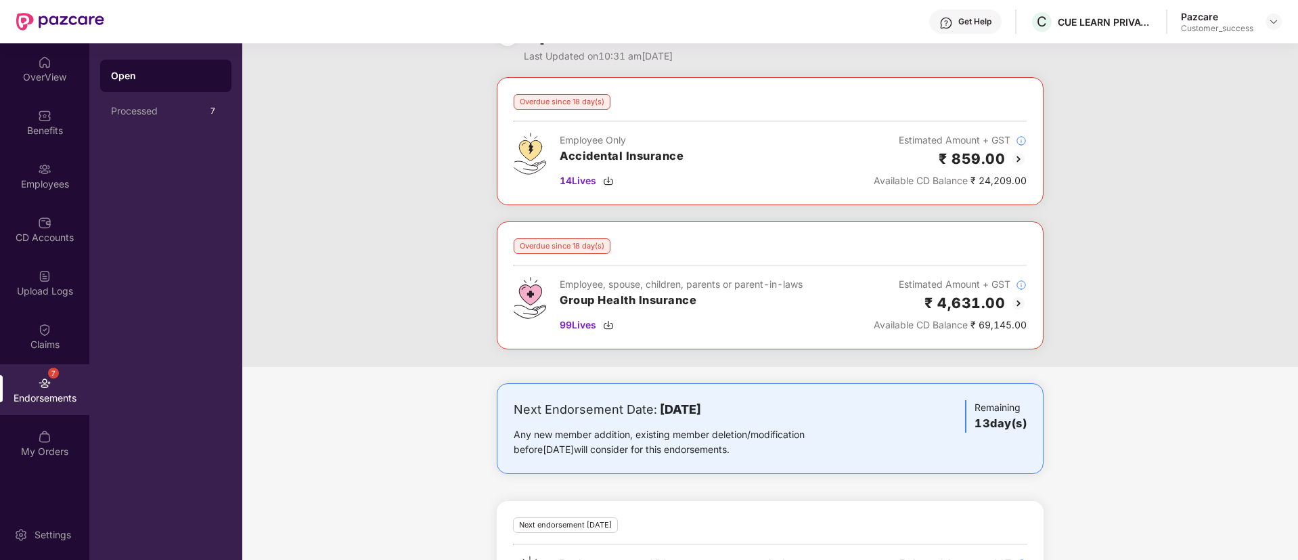
click at [1018, 152] on img at bounding box center [1018, 159] width 16 height 16
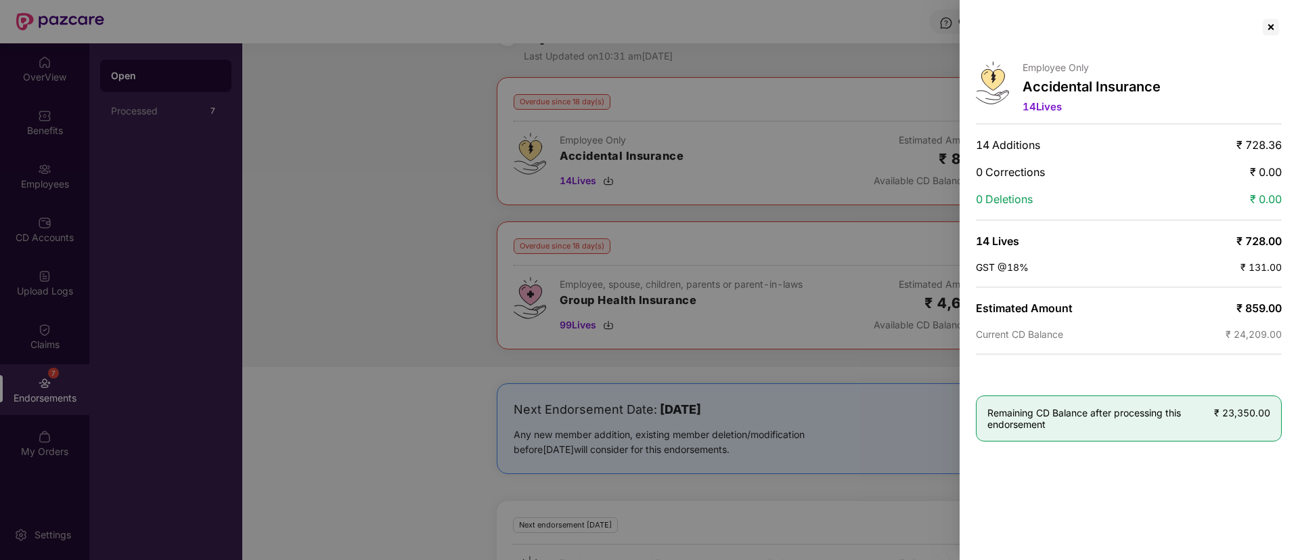
click at [706, 158] on div at bounding box center [649, 280] width 1298 height 560
click at [1271, 26] on div at bounding box center [1271, 27] width 22 height 22
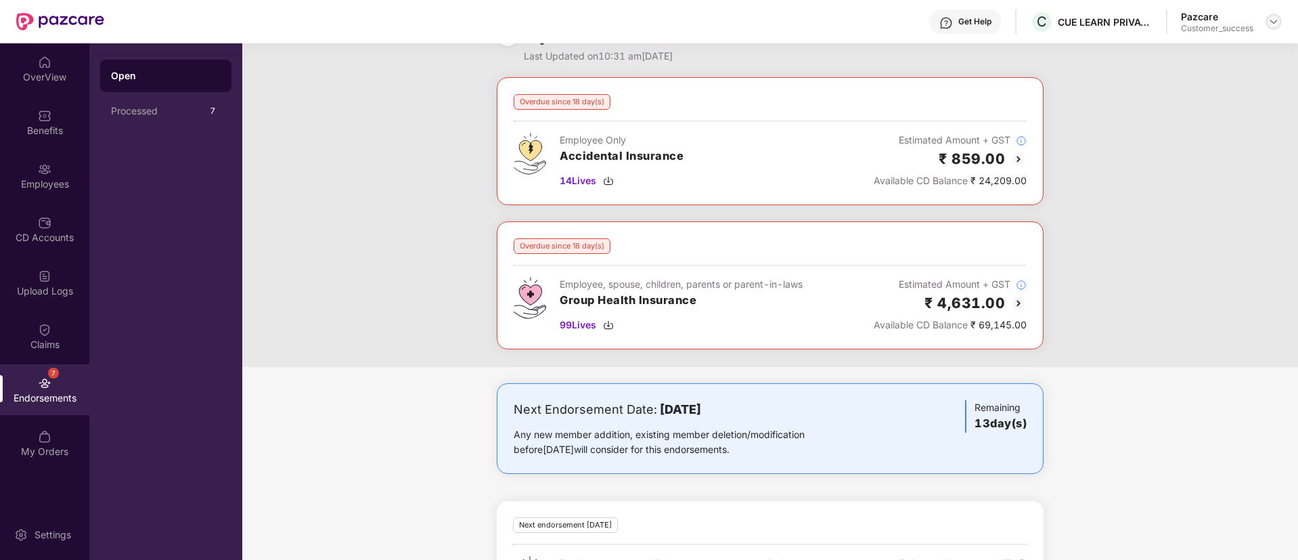
click at [1265, 20] on div "Pazcare Customer_success" at bounding box center [1231, 22] width 101 height 24
click at [1279, 24] on div at bounding box center [1273, 22] width 16 height 16
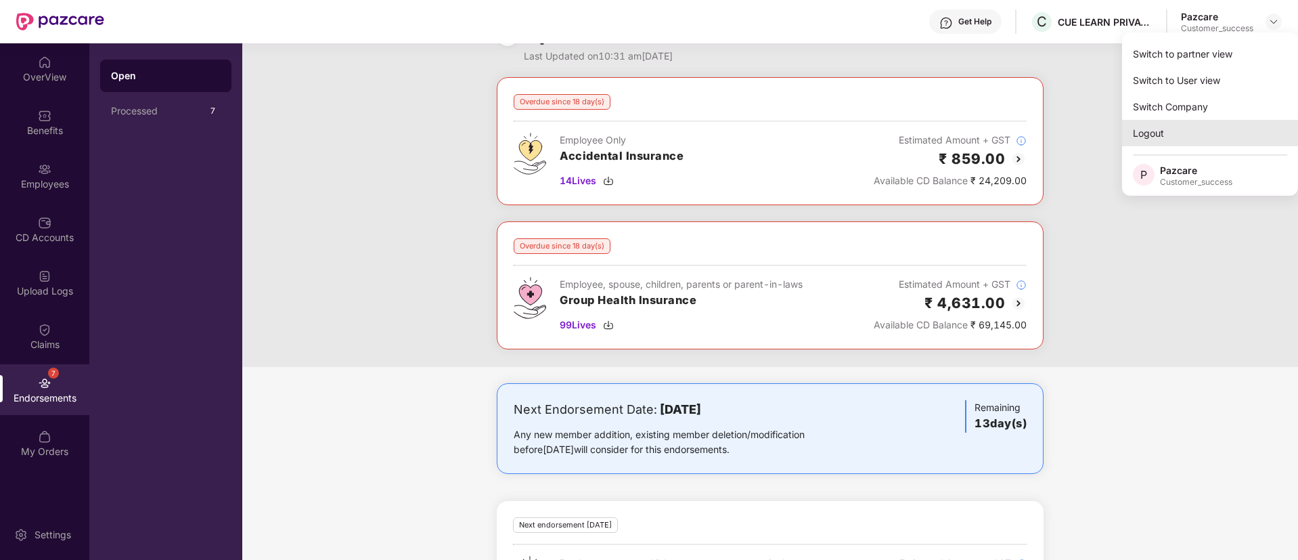
click at [1173, 129] on div "Logout" at bounding box center [1210, 133] width 176 height 26
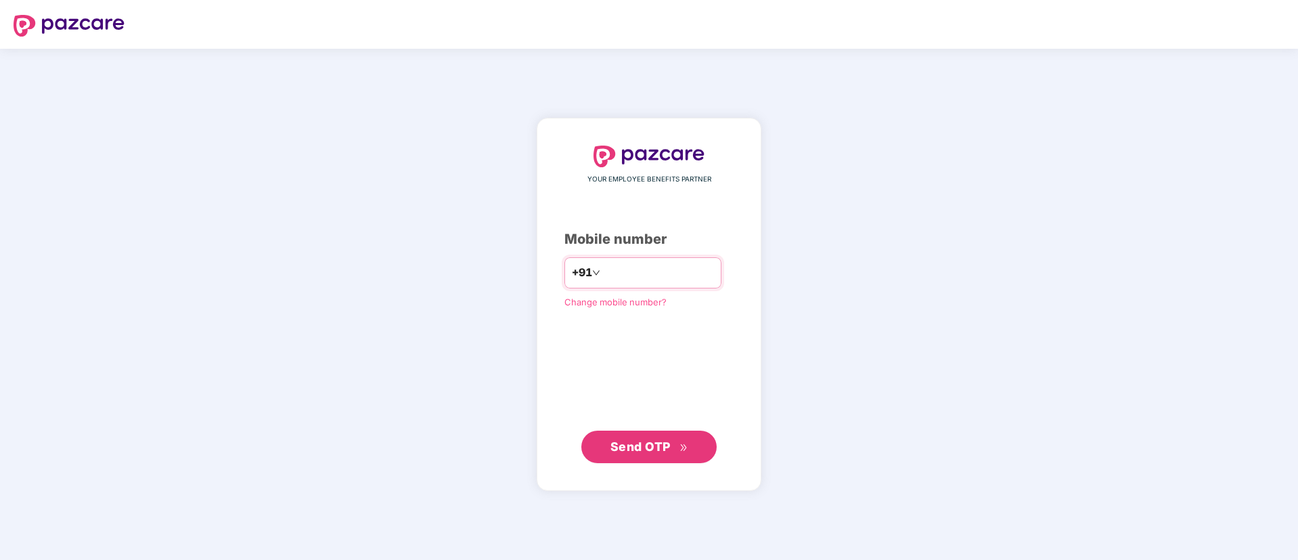
click at [707, 270] on input "number" at bounding box center [658, 273] width 111 height 22
type input "**********"
click at [714, 269] on input "number" at bounding box center [658, 273] width 111 height 22
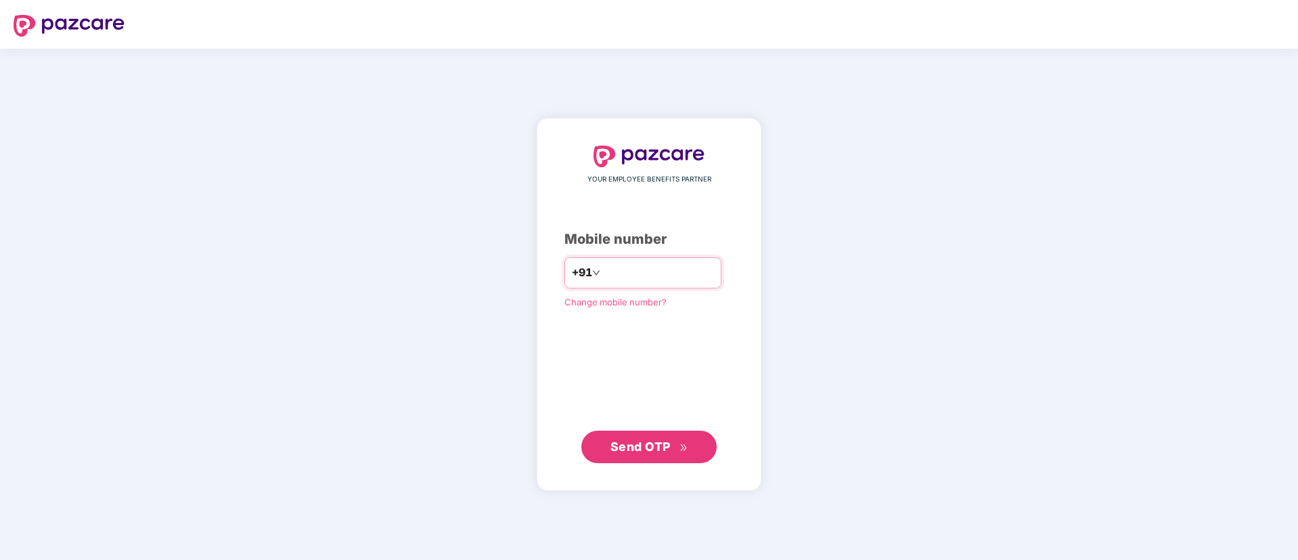
type input "**********"
click at [646, 450] on span "Send OTP" at bounding box center [640, 445] width 60 height 14
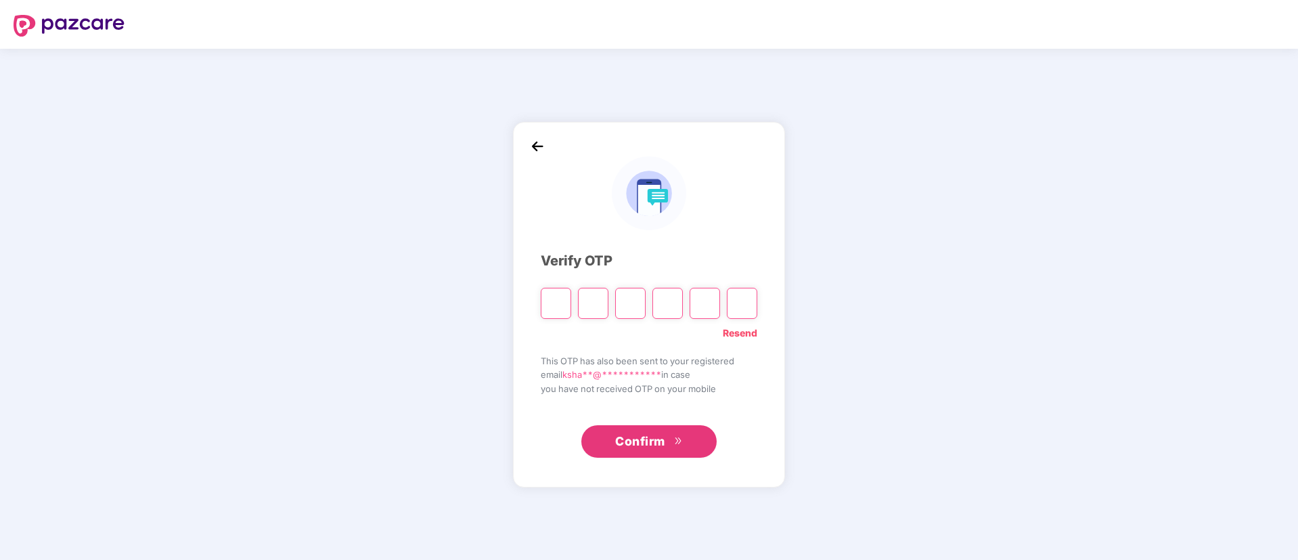
type input "*"
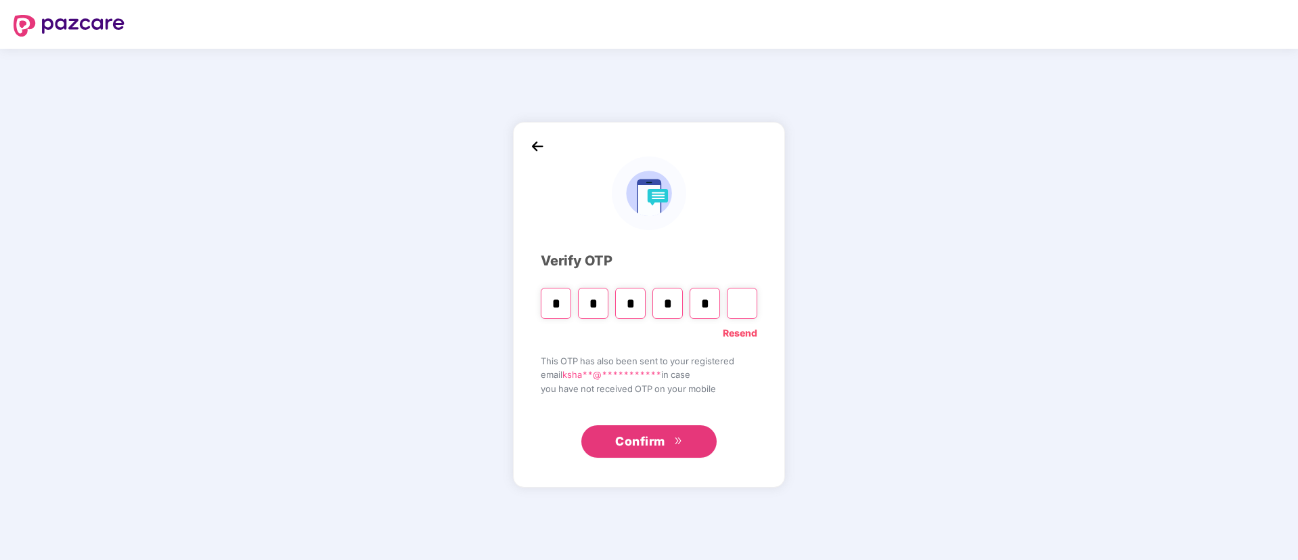
type input "*"
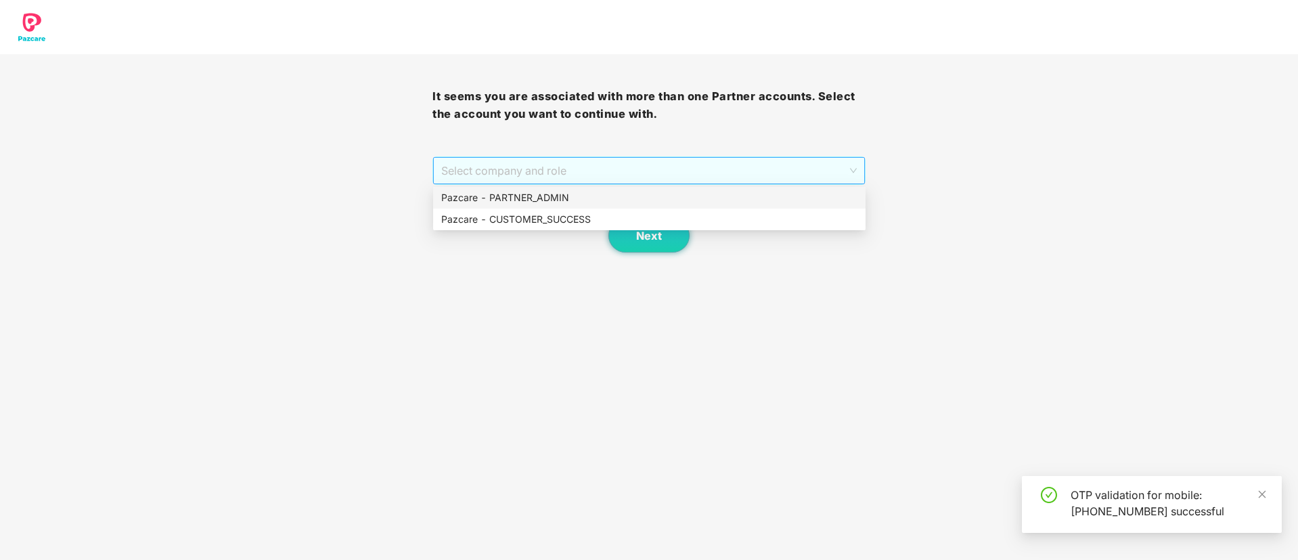
click at [736, 179] on span "Select company and role" at bounding box center [648, 171] width 415 height 26
click at [677, 199] on div "Pazcare - PARTNER_ADMIN" at bounding box center [649, 197] width 416 height 15
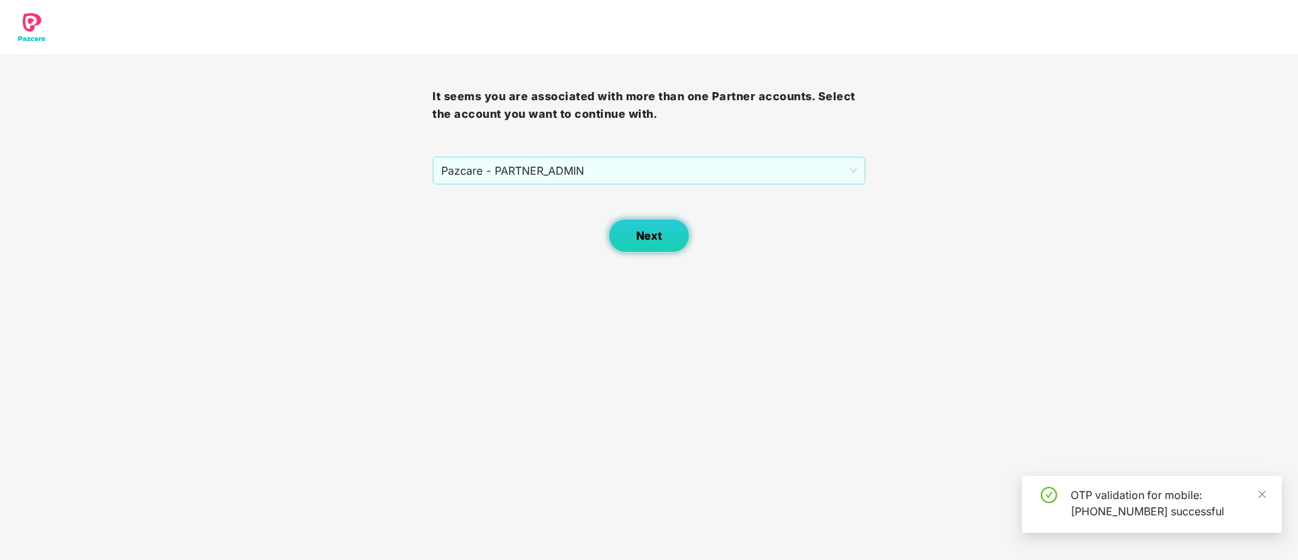
click at [663, 227] on button "Next" at bounding box center [648, 236] width 81 height 34
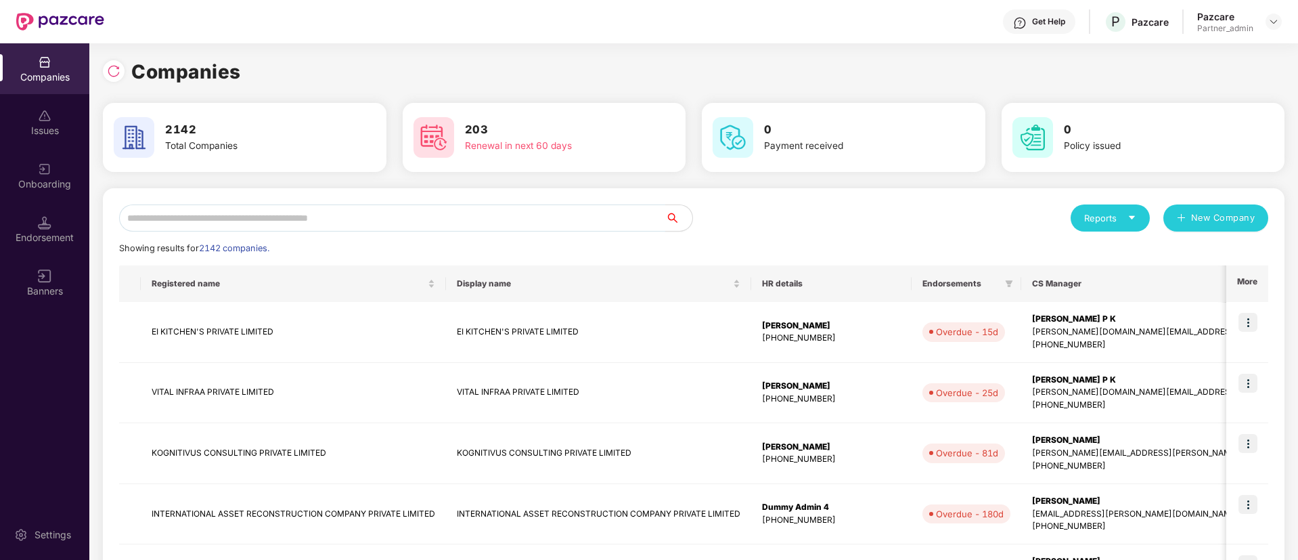
click at [343, 215] on input "text" at bounding box center [392, 217] width 546 height 27
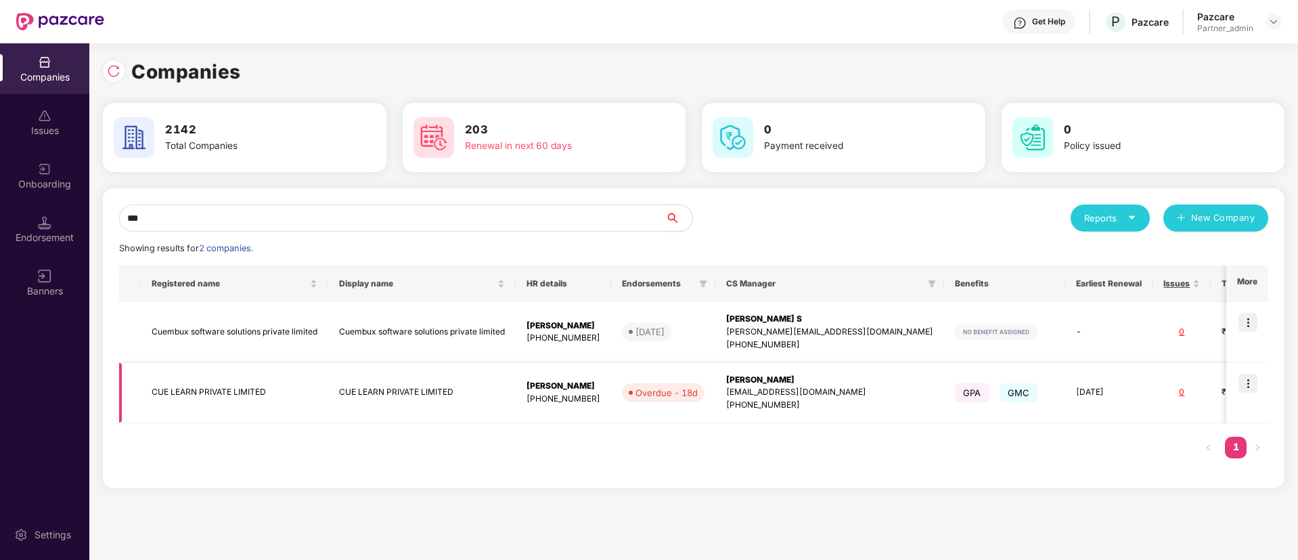
type input "***"
click at [1251, 384] on img at bounding box center [1247, 382] width 19 height 19
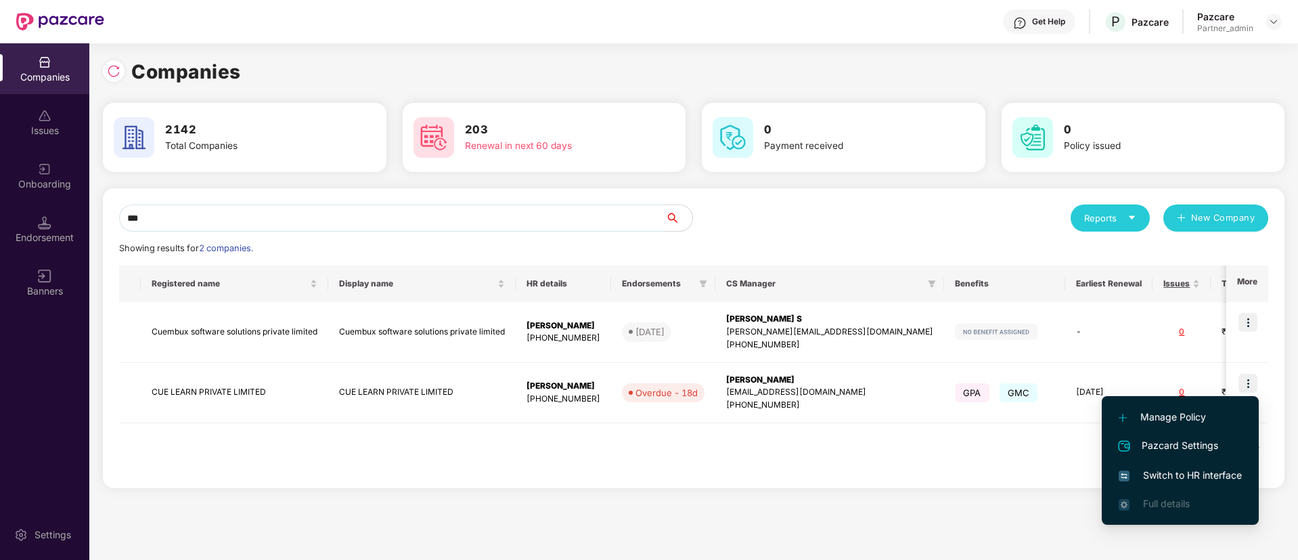
click at [1183, 471] on span "Switch to HR interface" at bounding box center [1179, 475] width 123 height 15
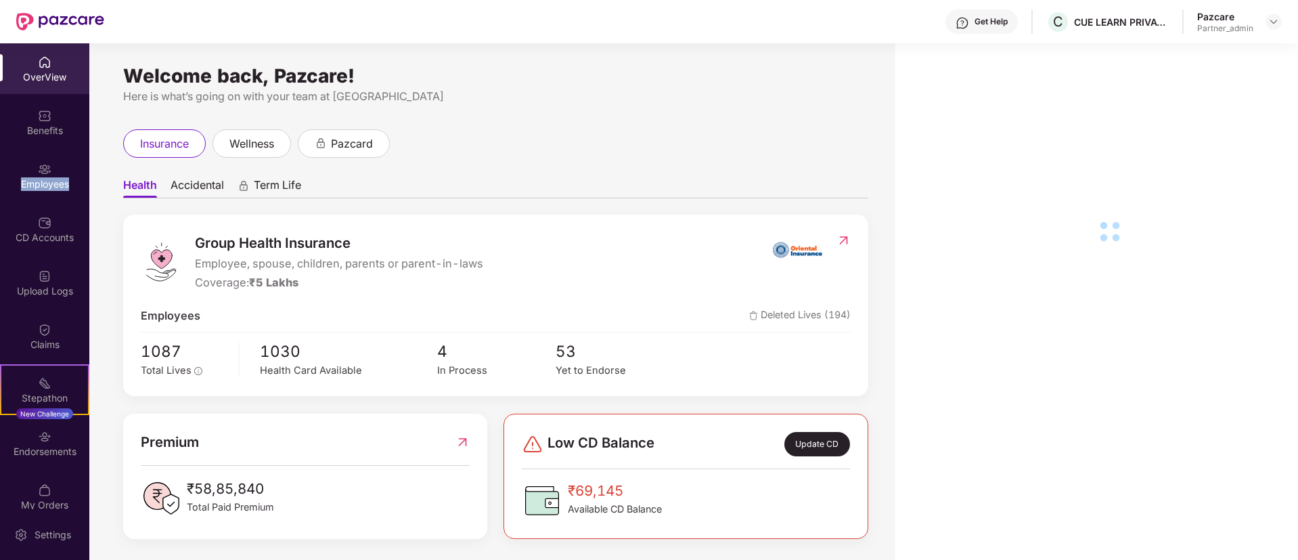
click at [35, 179] on div "Employees" at bounding box center [44, 184] width 89 height 14
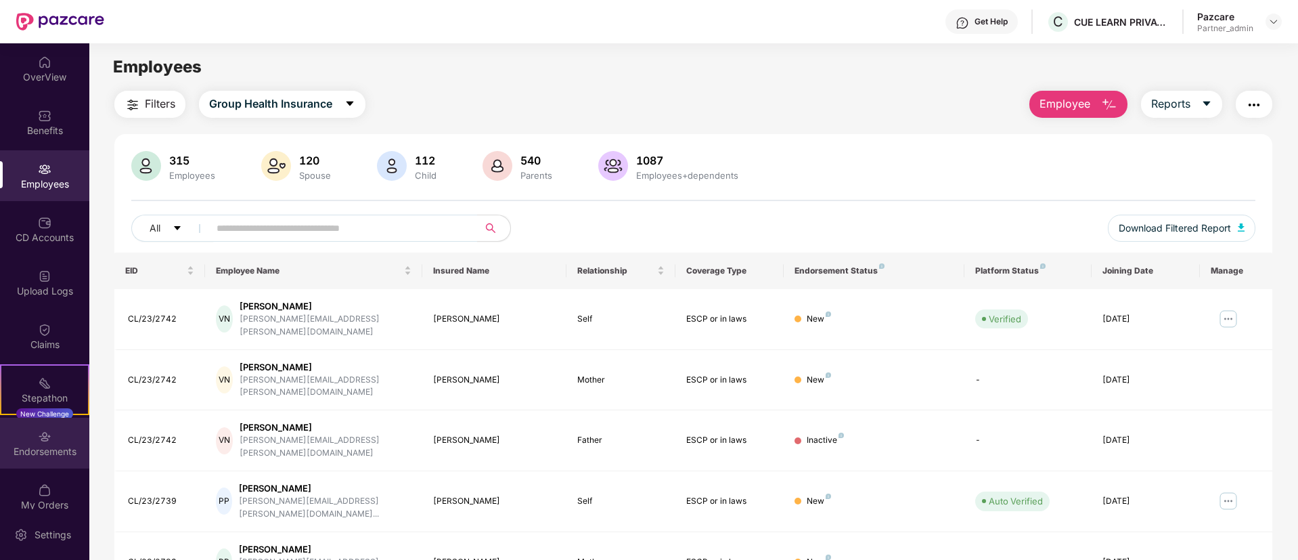
click at [44, 439] on img at bounding box center [45, 437] width 14 height 14
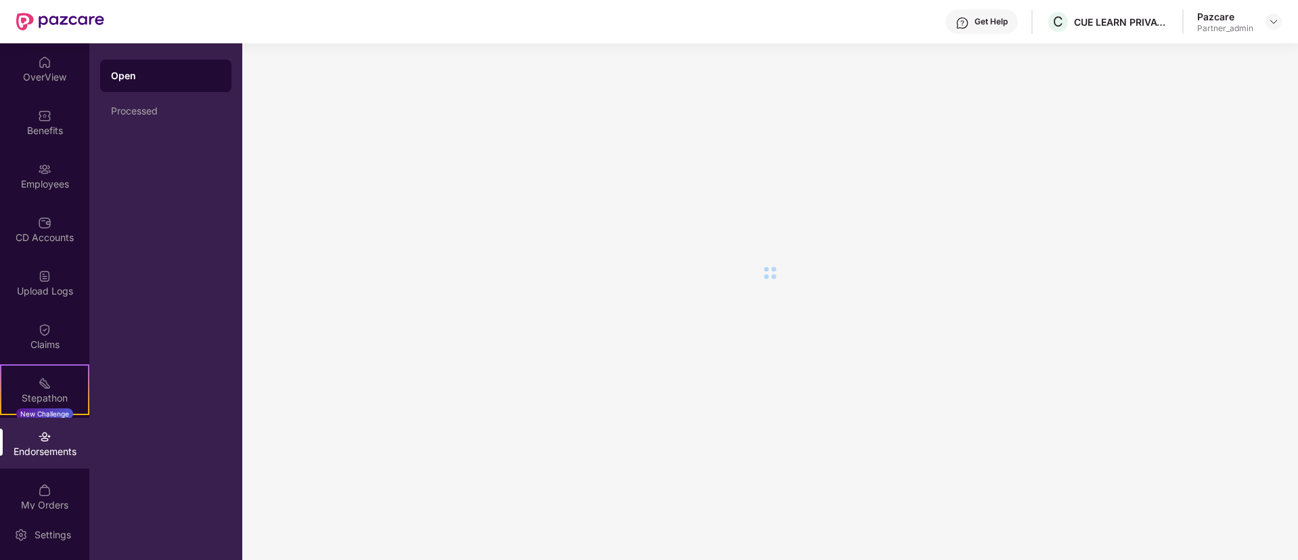
click at [44, 439] on img at bounding box center [45, 437] width 14 height 14
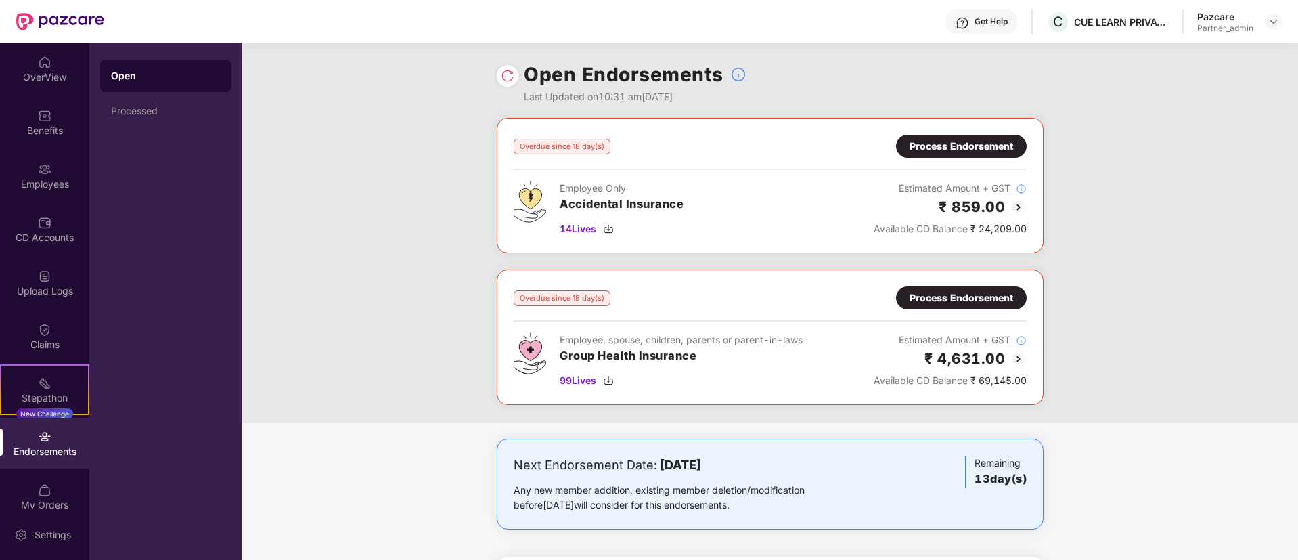
click at [965, 150] on div "Process Endorsement" at bounding box center [961, 146] width 104 height 15
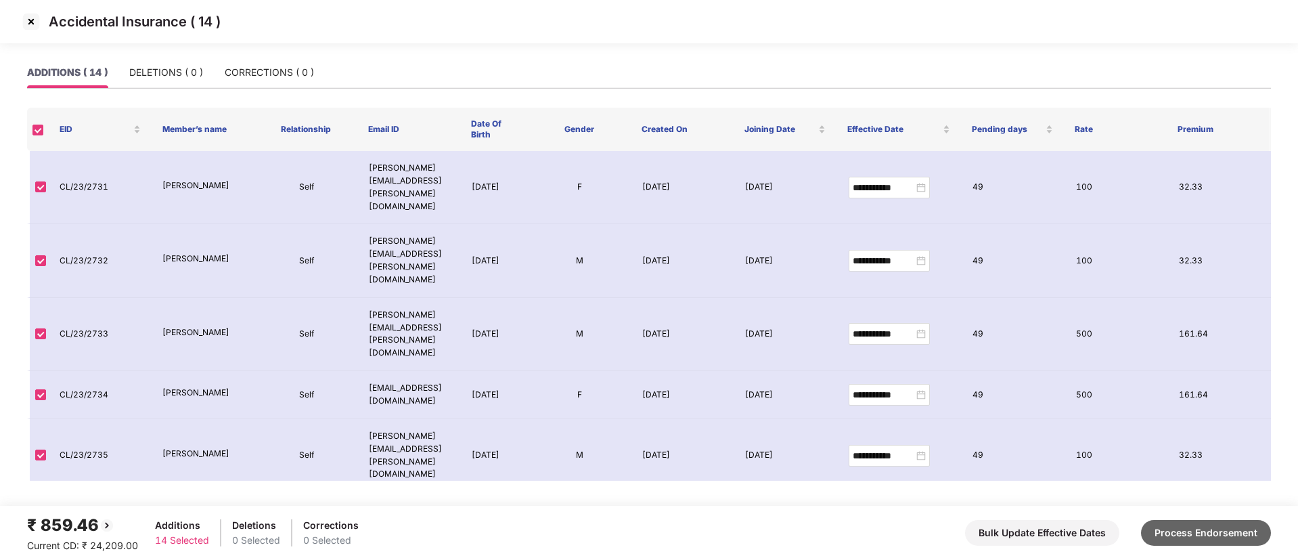
click at [1231, 522] on button "Process Endorsement" at bounding box center [1206, 533] width 130 height 26
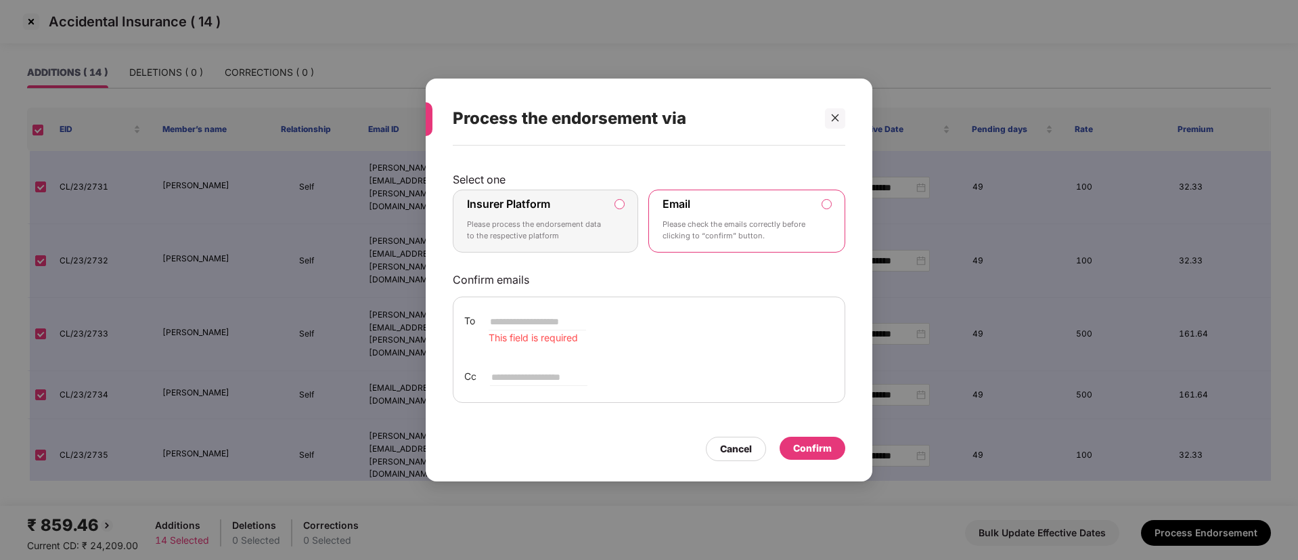
click at [534, 234] on p "Please process the endorsement data to the respective platform" at bounding box center [536, 231] width 138 height 24
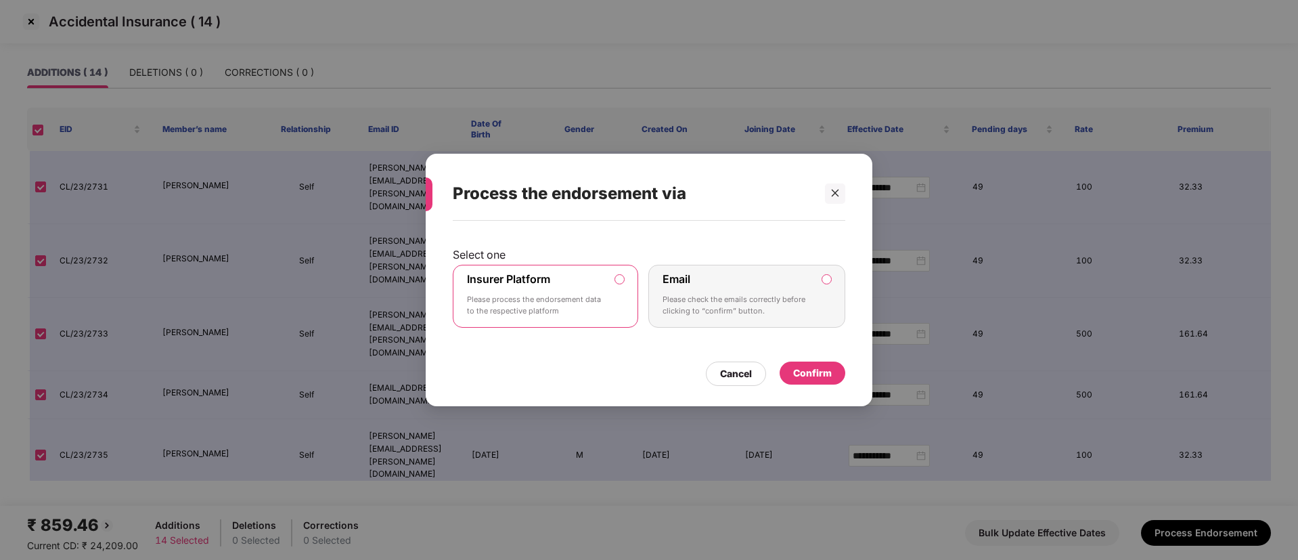
click at [828, 376] on div "Confirm" at bounding box center [812, 372] width 39 height 15
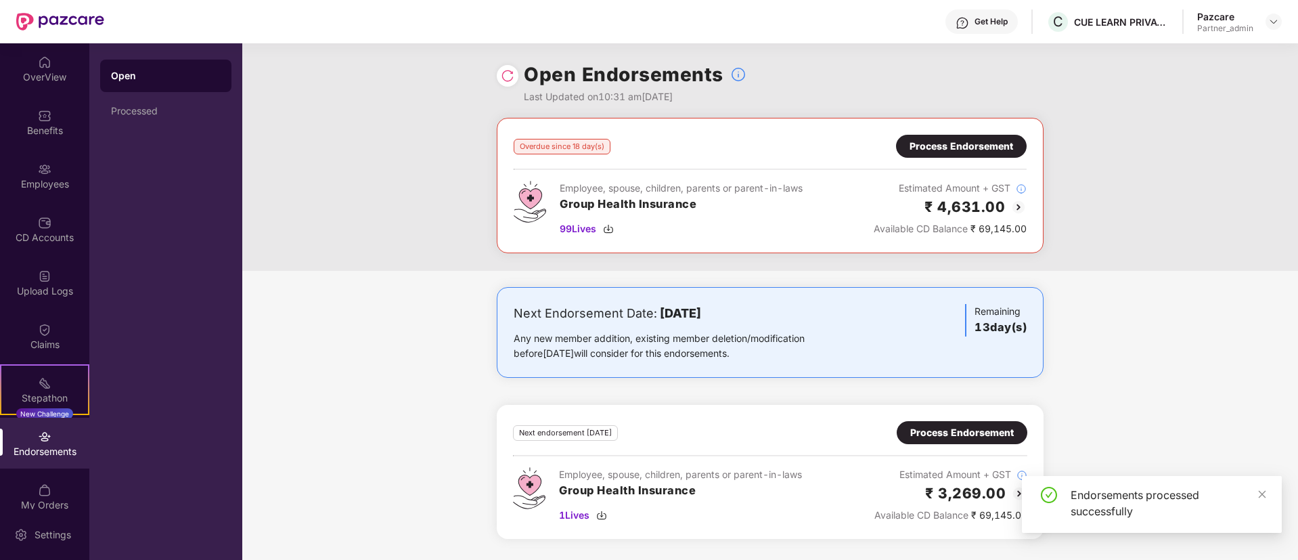
click at [974, 143] on div "Process Endorsement" at bounding box center [961, 146] width 104 height 15
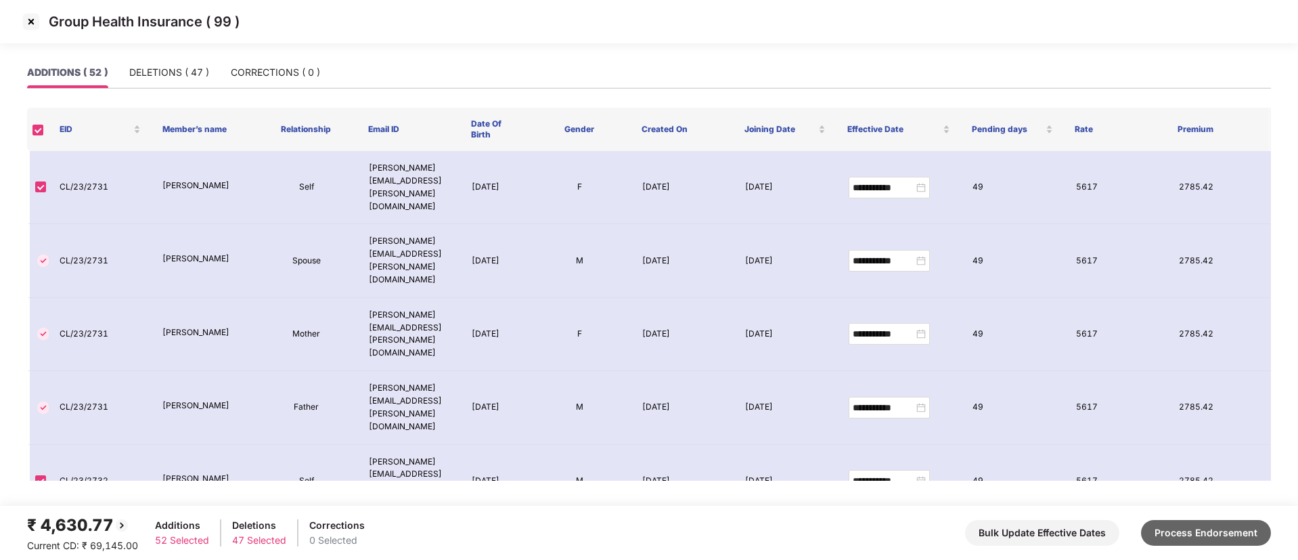
click at [1208, 541] on button "Process Endorsement" at bounding box center [1206, 533] width 130 height 26
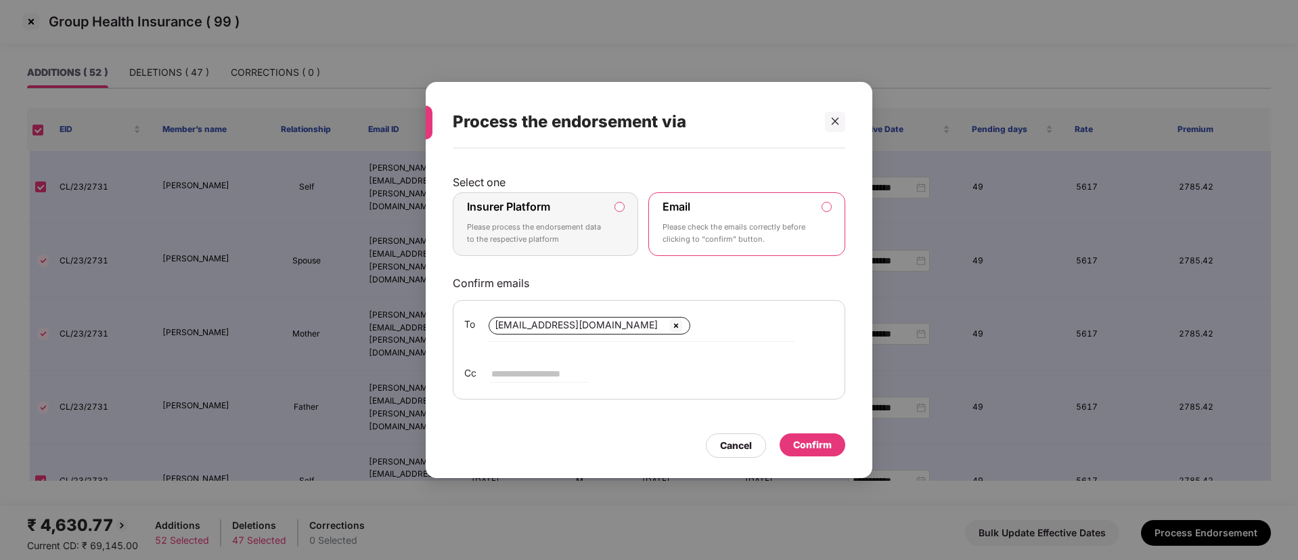
click at [539, 215] on div "Insurer Platform Please process the endorsement data to the respective platform" at bounding box center [536, 224] width 138 height 49
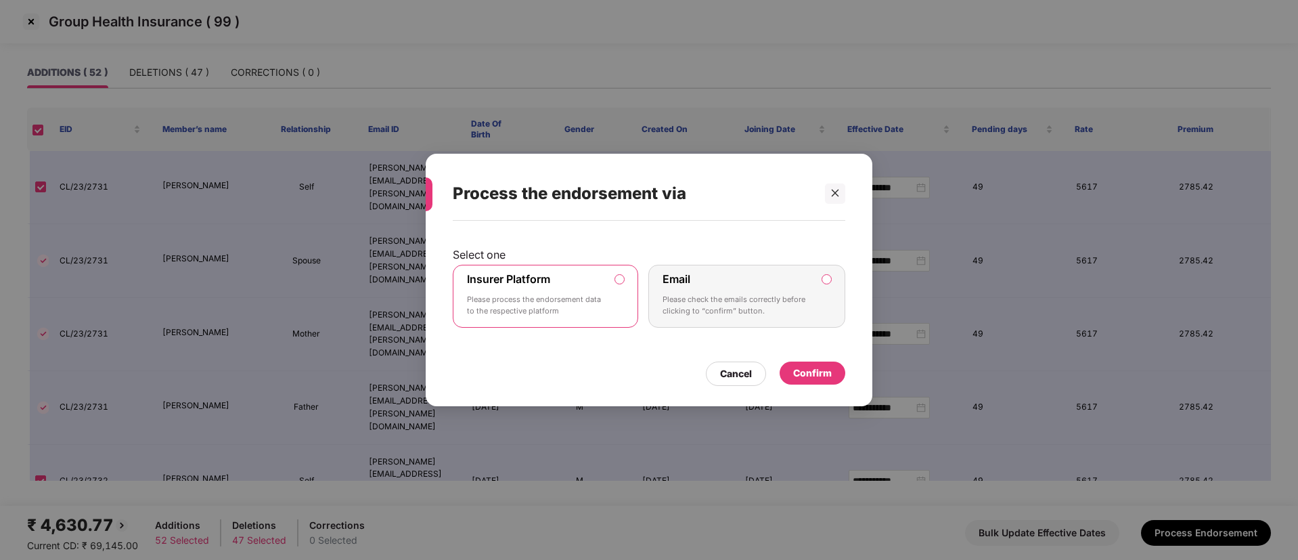
click at [831, 371] on div "Confirm" at bounding box center [812, 372] width 39 height 15
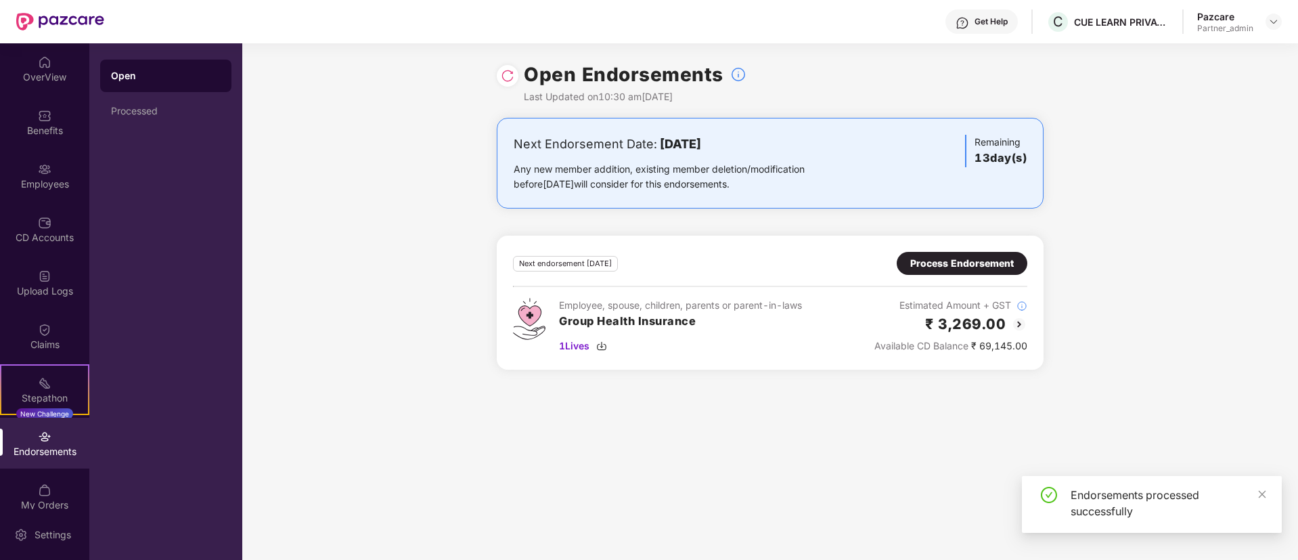
click at [945, 265] on div "Process Endorsement" at bounding box center [962, 263] width 104 height 15
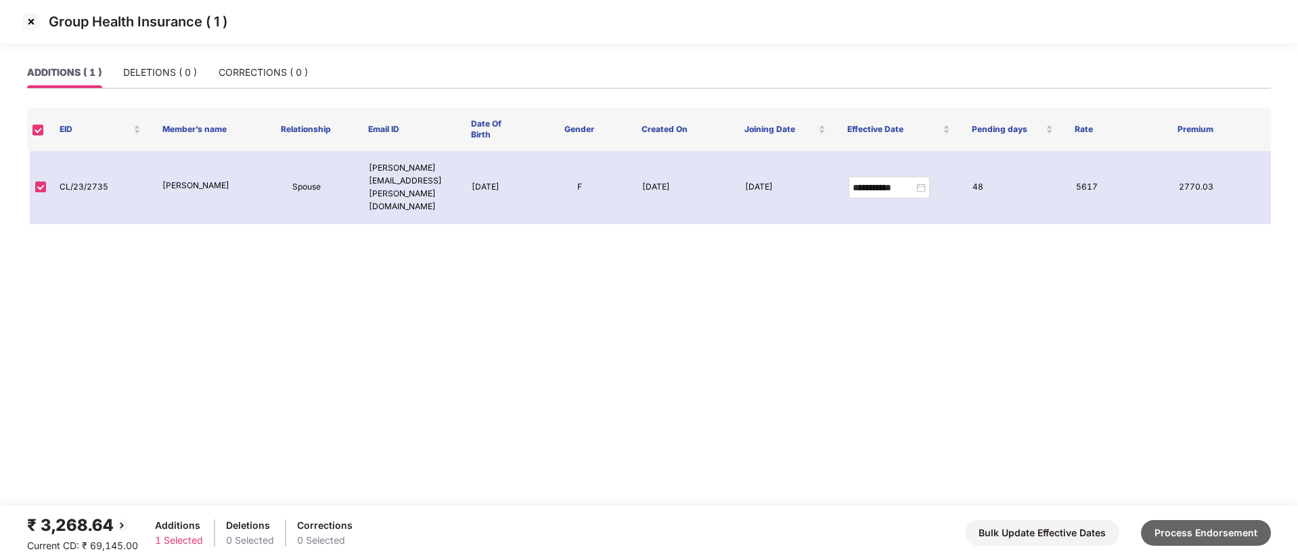
click at [1195, 532] on button "Process Endorsement" at bounding box center [1206, 533] width 130 height 26
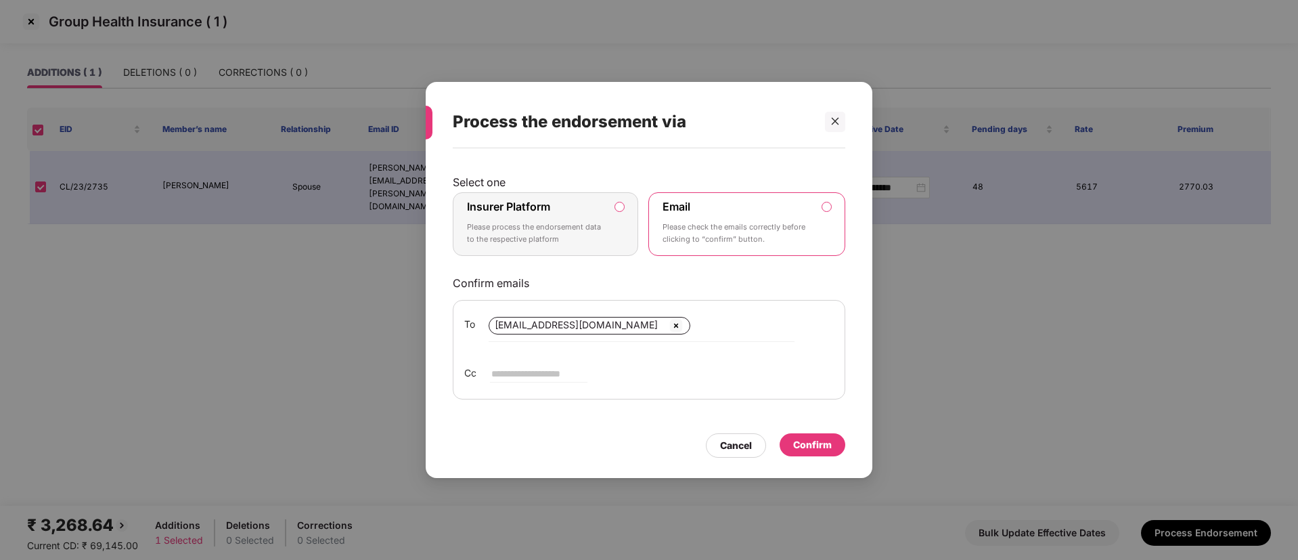
click at [546, 194] on label "Insurer Platform Please process the endorsement data to the respective platform" at bounding box center [545, 224] width 185 height 64
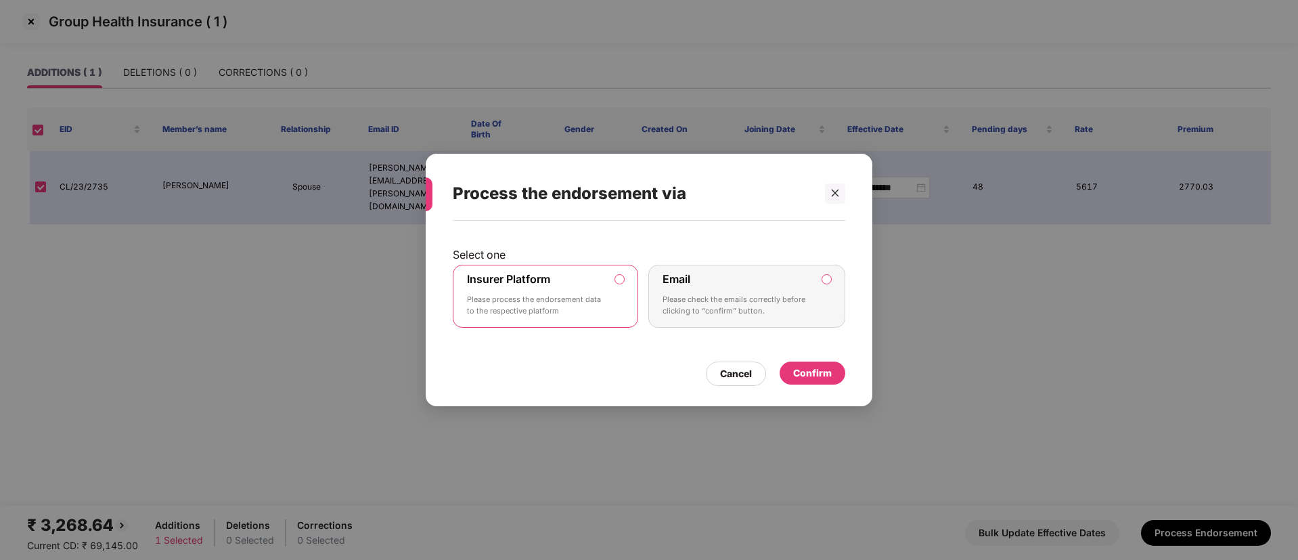
click at [817, 361] on div "Confirm" at bounding box center [812, 372] width 66 height 23
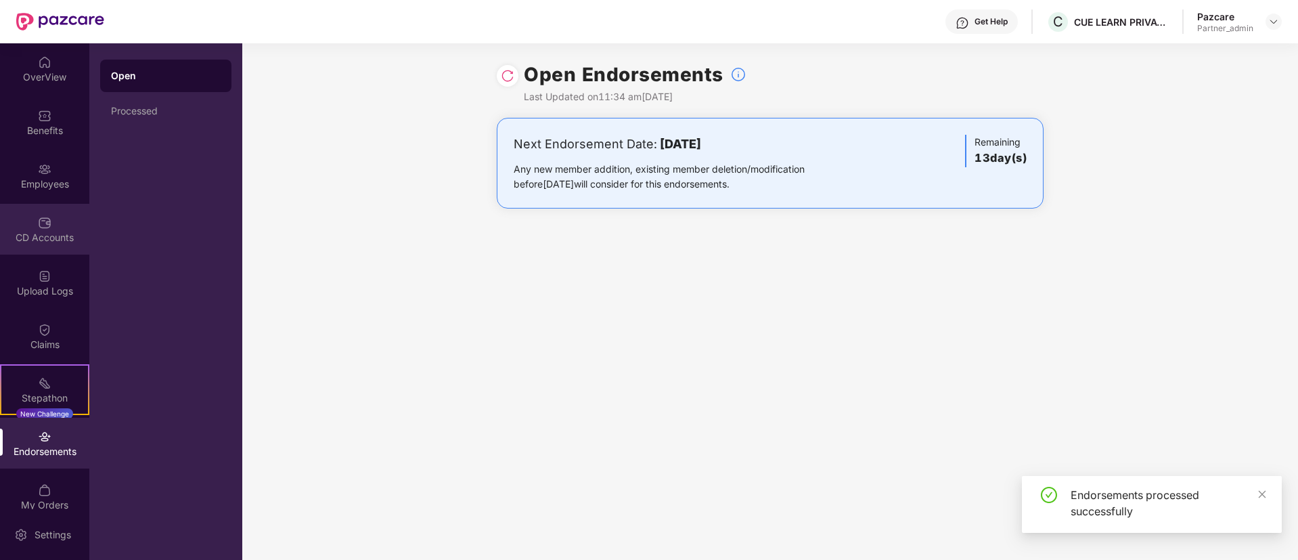
click at [46, 218] on img at bounding box center [45, 223] width 14 height 14
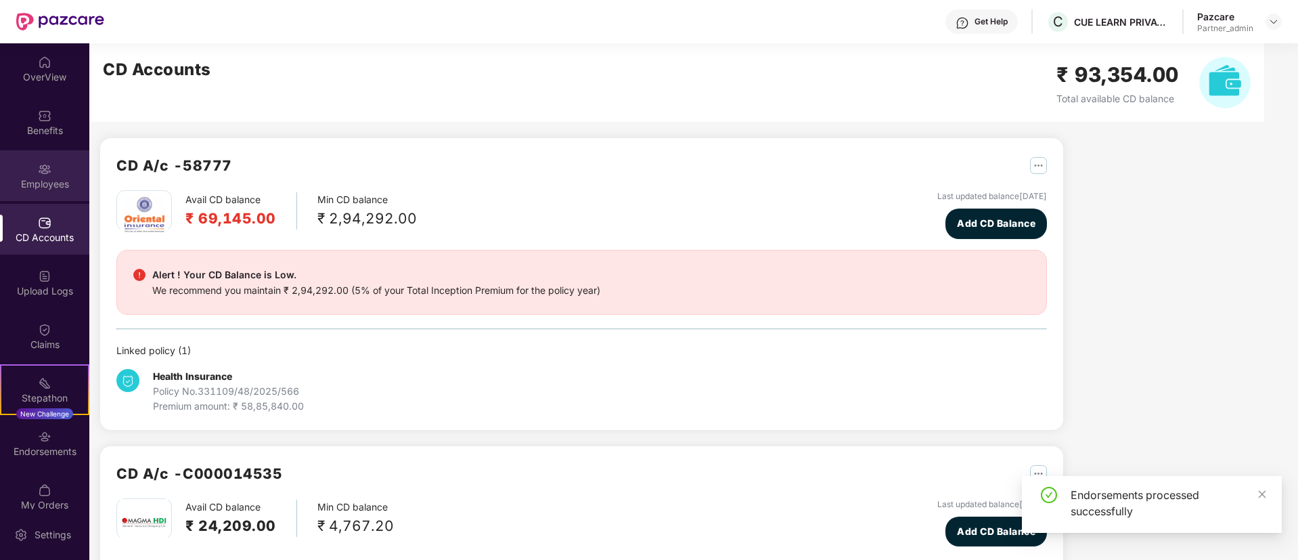
click at [46, 187] on div "Employees" at bounding box center [44, 184] width 89 height 14
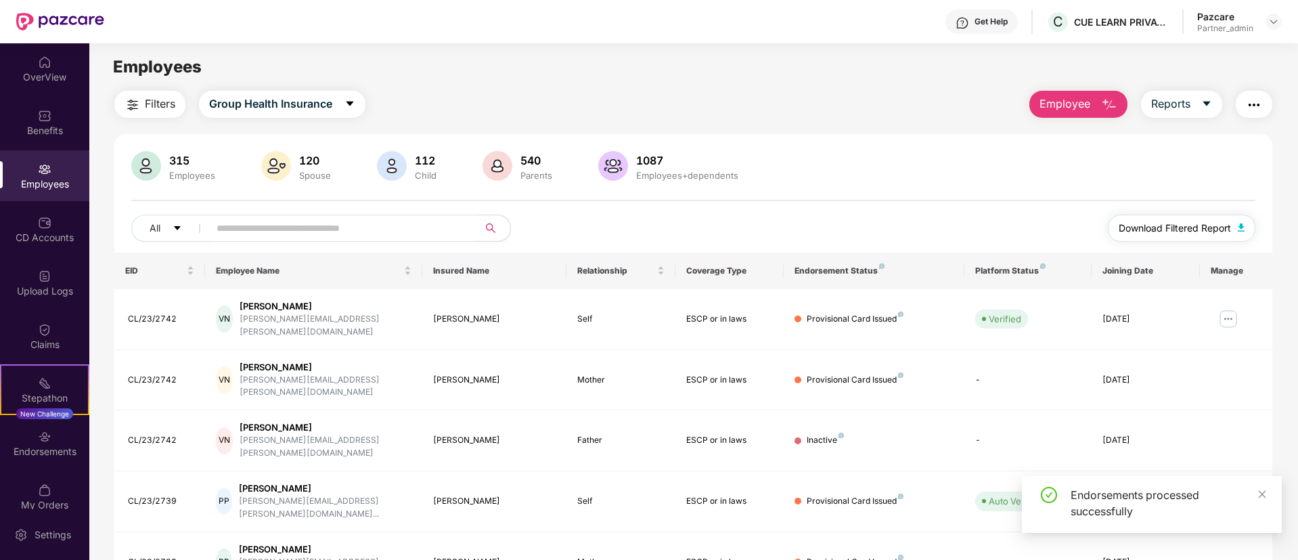
click at [1152, 221] on span "Download Filtered Report" at bounding box center [1174, 228] width 112 height 15
click at [1167, 223] on span "Download Filtered Report" at bounding box center [1174, 228] width 112 height 15
